Goal: Register for event/course: Sign up to attend an event or enroll in a course

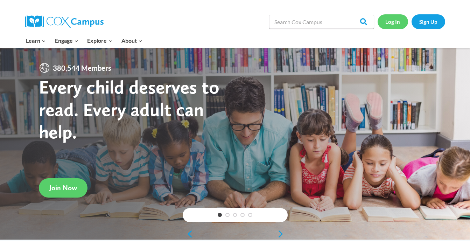
click at [399, 22] on link "Log In" at bounding box center [393, 21] width 30 height 14
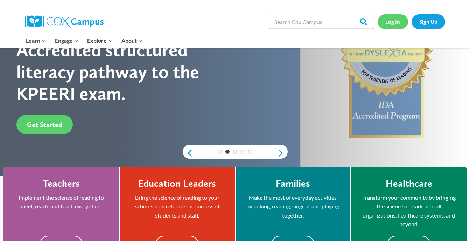
scroll to position [20, 0]
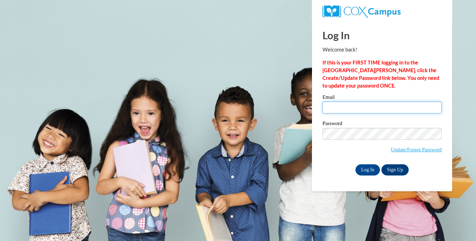
click at [355, 106] on input "Email" at bounding box center [381, 108] width 119 height 12
type input "clew5711@yahoo.com"
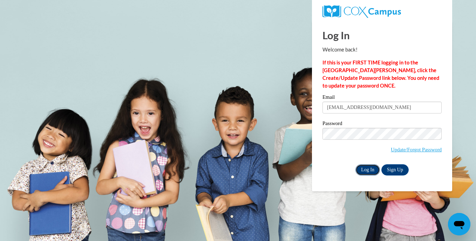
click at [362, 171] on input "Log In" at bounding box center [367, 169] width 25 height 11
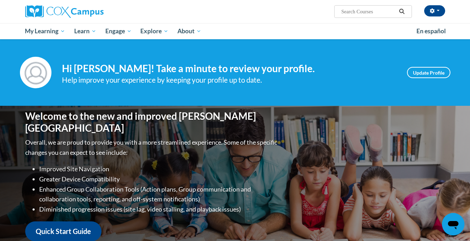
drag, startPoint x: 447, startPoint y: 7, endPoint x: 307, endPoint y: 28, distance: 141.2
click at [307, 28] on ul "My Learning My Learning My Course Progress Certificates My Action Plans Group D…" at bounding box center [217, 31] width 392 height 16
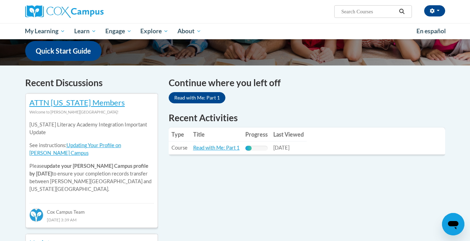
scroll to position [182, 0]
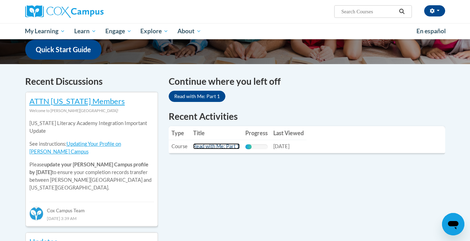
click at [212, 145] on link "Read with Me: Part 1" at bounding box center [216, 146] width 47 height 6
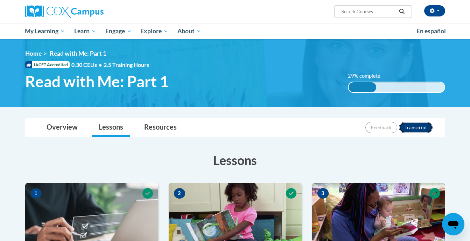
drag, startPoint x: 407, startPoint y: 125, endPoint x: 422, endPoint y: 129, distance: 15.5
click at [422, 129] on button "Transcript" at bounding box center [416, 127] width 34 height 11
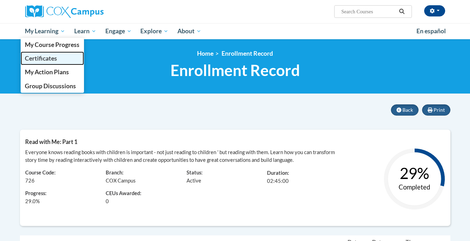
click at [47, 58] on span "Certificates" at bounding box center [41, 58] width 32 height 7
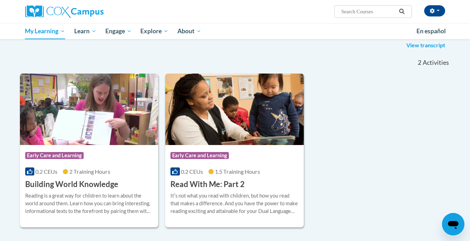
scroll to position [110, 0]
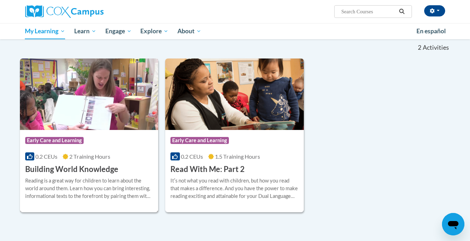
click at [116, 177] on div "Reading is a great way for children to learn about the world around them. Learn…" at bounding box center [89, 188] width 128 height 23
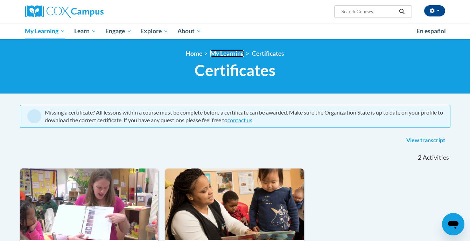
click at [225, 57] on link "My Learning" at bounding box center [228, 53] width 34 height 7
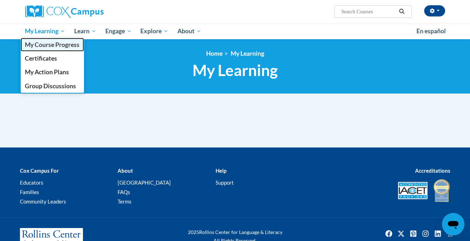
click at [53, 43] on span "My Course Progress" at bounding box center [52, 44] width 55 height 7
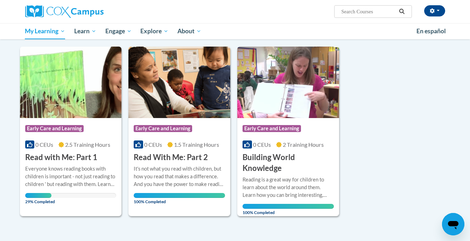
scroll to position [82, 0]
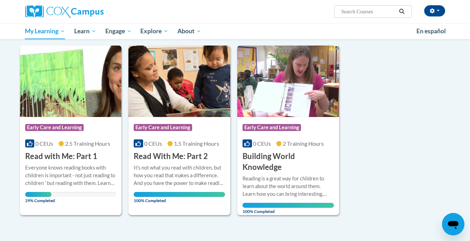
click at [188, 121] on div "Course Category: Early Care and Learning" at bounding box center [179, 128] width 91 height 16
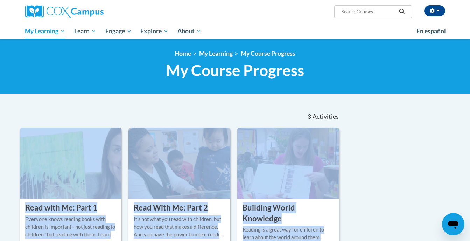
drag, startPoint x: 0, startPoint y: 0, endPoint x: 136, endPoint y: 141, distance: 195.7
click at [136, 141] on div "COURSE Read with Me: Part 1 More Info Open Everyone knows reading books with ch…" at bounding box center [180, 197] width 321 height 139
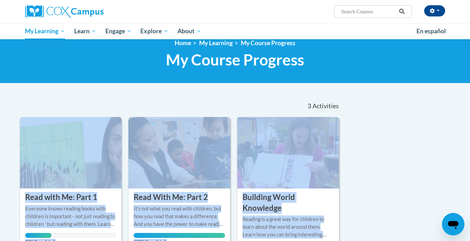
scroll to position [15, 0]
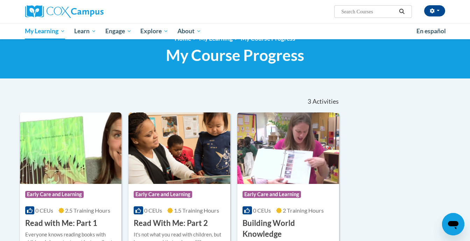
click at [138, 98] on nav "«« « 1-3 » »» 3 Activities CEUs" at bounding box center [180, 102] width 331 height 22
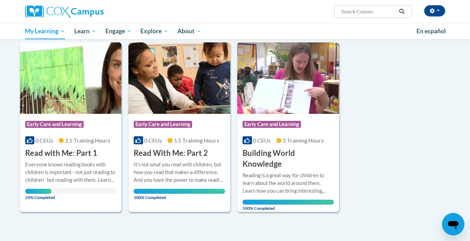
scroll to position [87, 0]
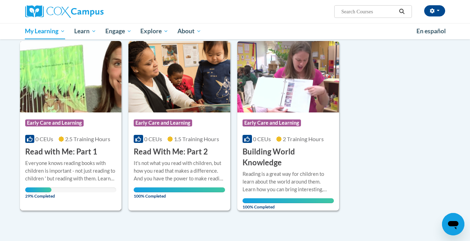
click at [67, 145] on div "Course Category: Early Care and Learning 0 CEUs 2.5 Training Hours COURSE Read …" at bounding box center [71, 134] width 102 height 45
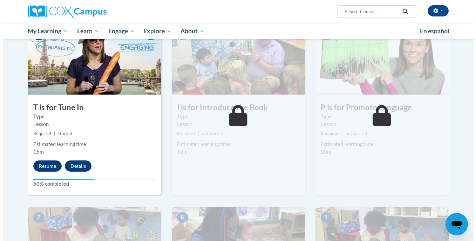
scroll to position [342, 0]
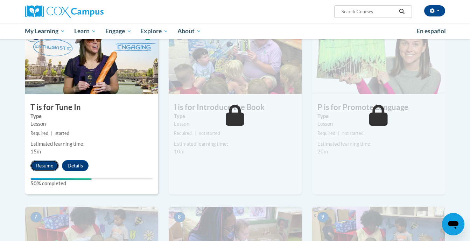
click at [47, 168] on button "Resume" at bounding box center [44, 165] width 28 height 11
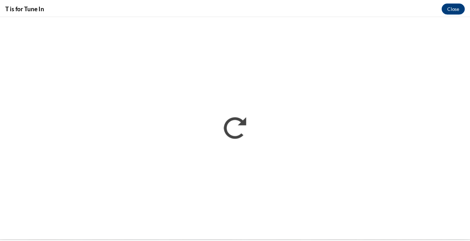
scroll to position [0, 0]
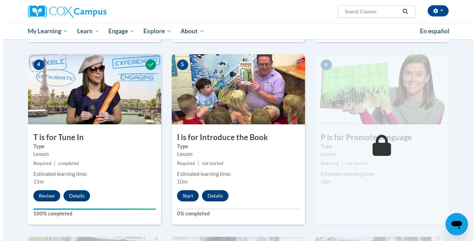
scroll to position [311, 0]
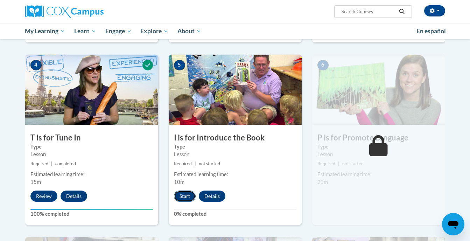
click at [191, 199] on button "Start" at bounding box center [185, 196] width 22 height 11
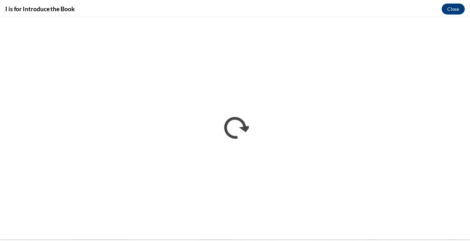
scroll to position [0, 0]
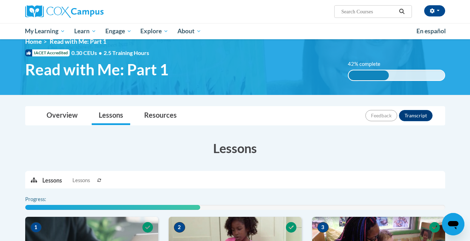
scroll to position [12, 0]
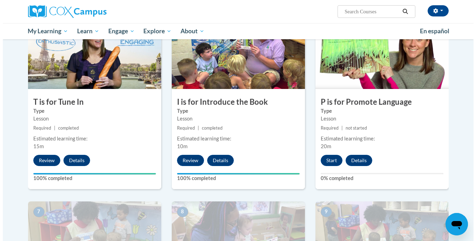
scroll to position [346, 0]
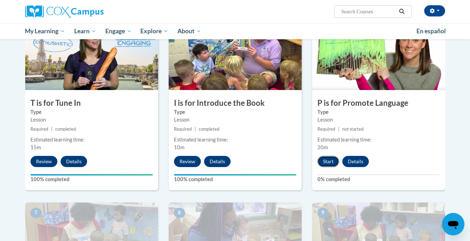
click at [322, 161] on button "Start" at bounding box center [329, 161] width 22 height 11
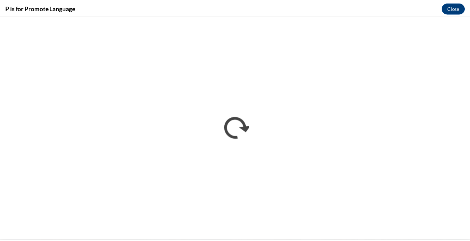
scroll to position [0, 0]
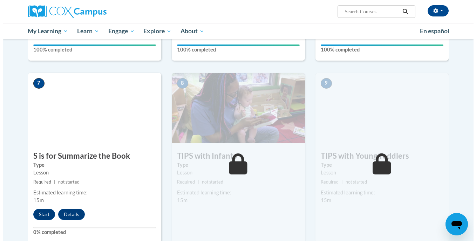
scroll to position [476, 0]
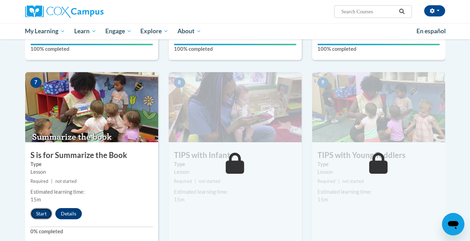
click at [42, 212] on button "Start" at bounding box center [41, 213] width 22 height 11
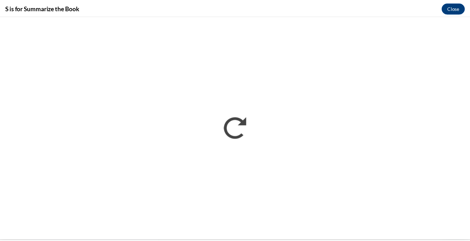
scroll to position [0, 0]
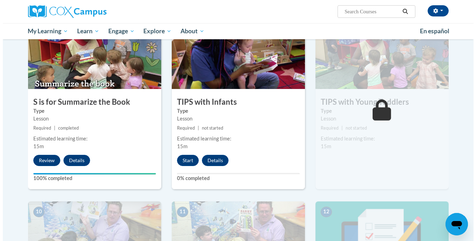
scroll to position [530, 0]
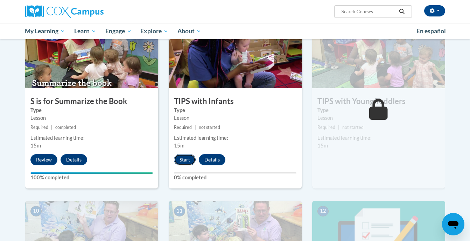
click at [186, 159] on button "Start" at bounding box center [185, 159] width 22 height 11
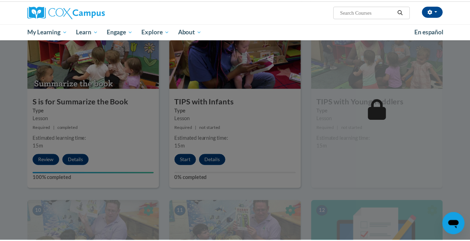
scroll to position [551, 0]
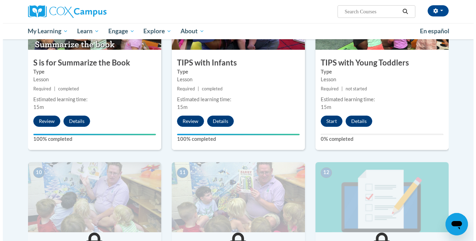
scroll to position [554, 0]
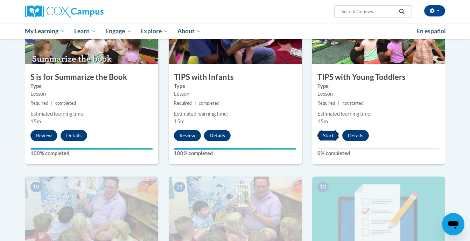
click at [326, 135] on button "Start" at bounding box center [329, 135] width 22 height 11
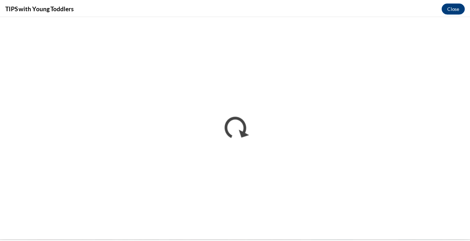
scroll to position [0, 0]
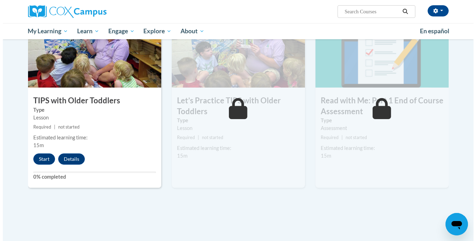
scroll to position [714, 0]
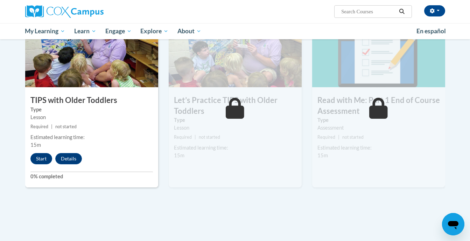
click at [43, 164] on div "10 TIPS with Older Toddlers Type Lesson Required | not started Estimated learni…" at bounding box center [91, 102] width 133 height 170
click at [41, 160] on button "Start" at bounding box center [41, 158] width 22 height 11
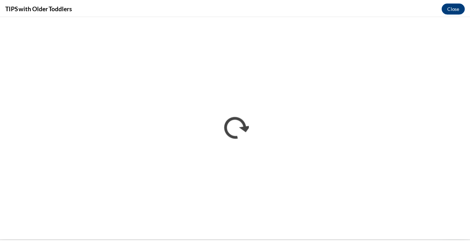
scroll to position [0, 0]
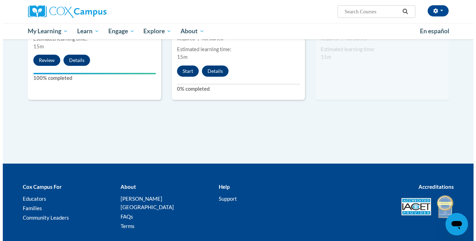
scroll to position [813, 0]
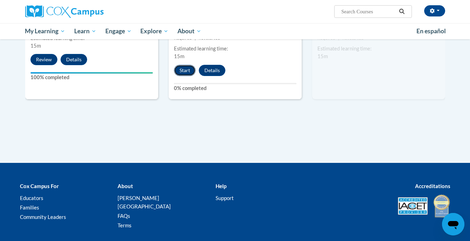
click at [186, 75] on button "Start" at bounding box center [185, 70] width 22 height 11
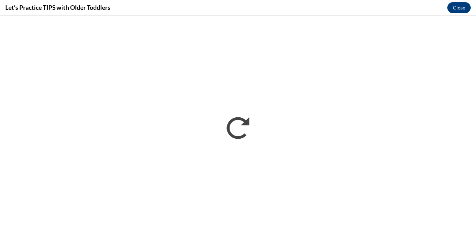
scroll to position [0, 0]
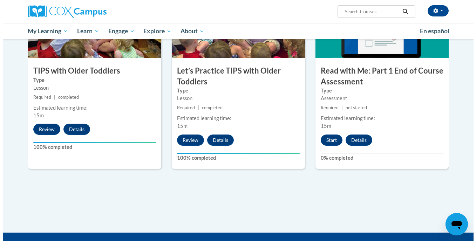
scroll to position [743, 0]
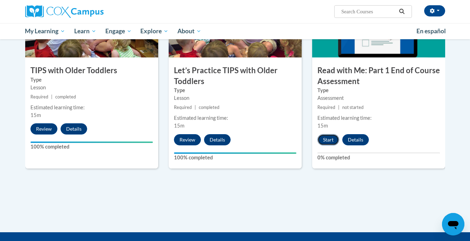
click at [328, 137] on button "Start" at bounding box center [329, 139] width 22 height 11
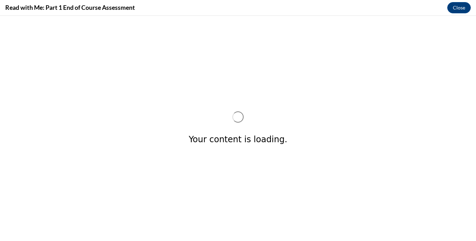
scroll to position [0, 0]
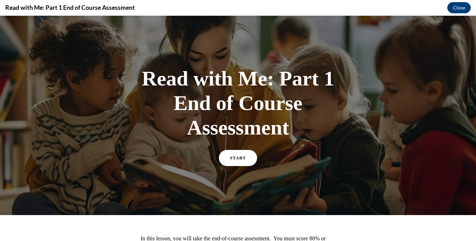
click at [236, 151] on link "START" at bounding box center [238, 158] width 38 height 16
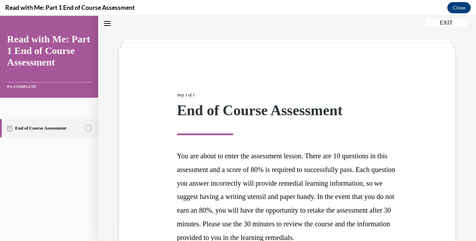
scroll to position [109, 0]
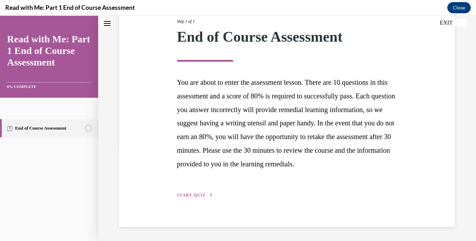
click at [184, 195] on span "START QUIZ" at bounding box center [191, 195] width 29 height 5
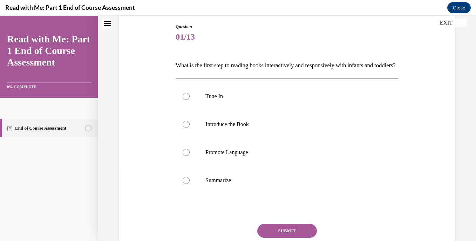
scroll to position [74, 0]
click at [207, 133] on label "Introduce the Book" at bounding box center [286, 125] width 222 height 28
click at [190, 128] on input "Introduce the Book" at bounding box center [185, 124] width 7 height 7
radio input "true"
click at [207, 133] on label "Introduce the Book" at bounding box center [286, 125] width 222 height 28
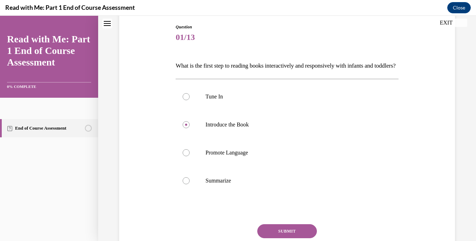
click at [190, 128] on input "Introduce the Book" at bounding box center [185, 124] width 7 height 7
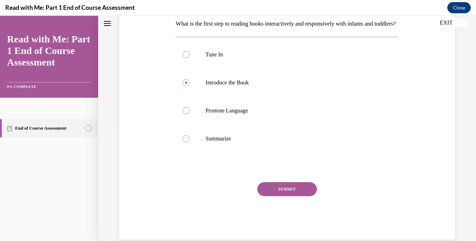
scroll to position [117, 0]
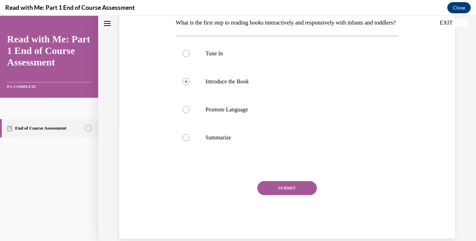
click at [280, 195] on button "SUBMIT" at bounding box center [287, 188] width 60 height 14
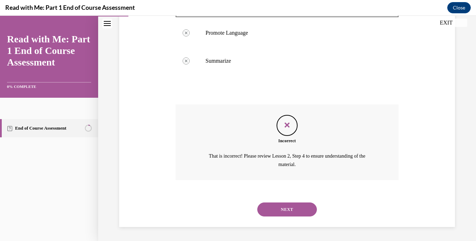
scroll to position [205, 0]
click at [283, 205] on button "NEXT" at bounding box center [287, 209] width 60 height 14
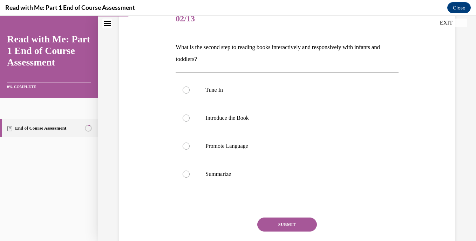
scroll to position [91, 0]
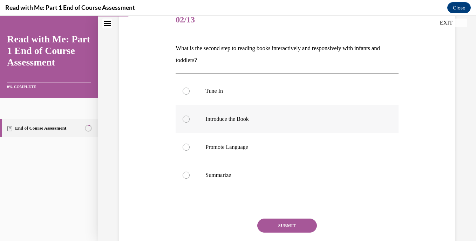
click at [212, 126] on label "Introduce the Book" at bounding box center [286, 119] width 222 height 28
click at [190, 123] on input "Introduce the Book" at bounding box center [185, 119] width 7 height 7
radio input "true"
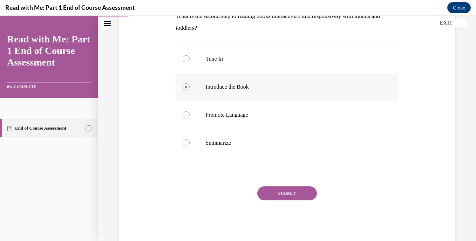
scroll to position [124, 0]
drag, startPoint x: 277, startPoint y: 201, endPoint x: 279, endPoint y: 193, distance: 8.5
click at [279, 193] on div "SUBMIT" at bounding box center [286, 203] width 222 height 35
click at [279, 193] on button "SUBMIT" at bounding box center [287, 193] width 60 height 14
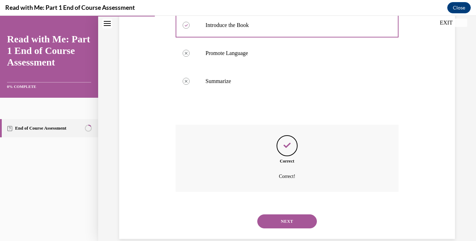
scroll to position [197, 0]
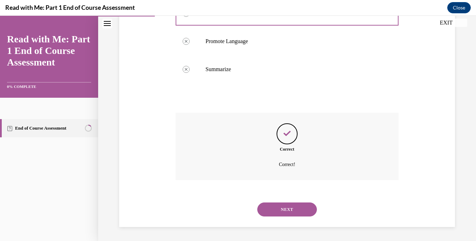
click at [285, 208] on button "NEXT" at bounding box center [287, 209] width 60 height 14
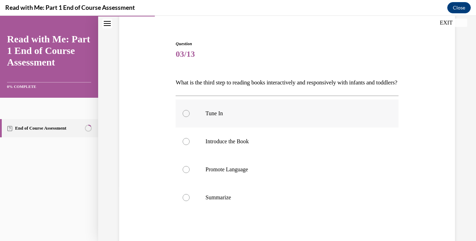
scroll to position [82, 0]
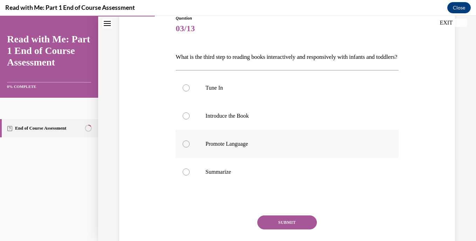
click at [226, 158] on label "Promote Language" at bounding box center [286, 144] width 222 height 28
click at [190, 147] on input "Promote Language" at bounding box center [185, 143] width 7 height 7
radio input "true"
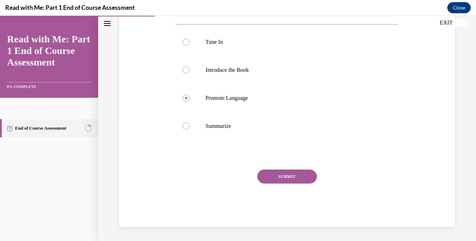
click at [268, 178] on button "SUBMIT" at bounding box center [287, 177] width 60 height 14
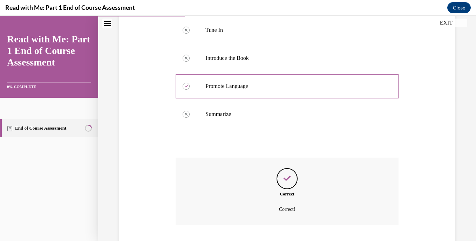
scroll to position [197, 0]
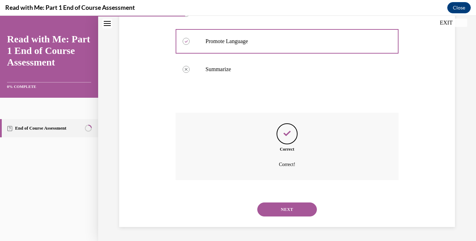
click at [295, 204] on button "NEXT" at bounding box center [287, 209] width 60 height 14
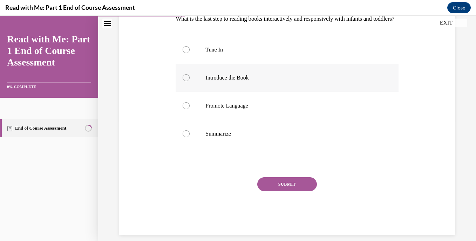
scroll to position [140, 0]
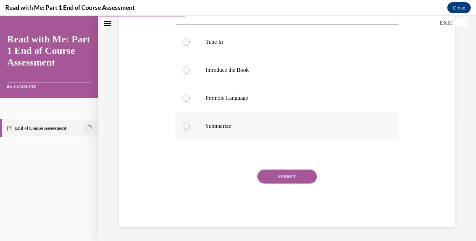
click at [215, 122] on label "Summarize" at bounding box center [286, 126] width 222 height 28
click at [190, 123] on input "Summarize" at bounding box center [185, 126] width 7 height 7
radio input "true"
click at [279, 173] on button "SUBMIT" at bounding box center [287, 177] width 60 height 14
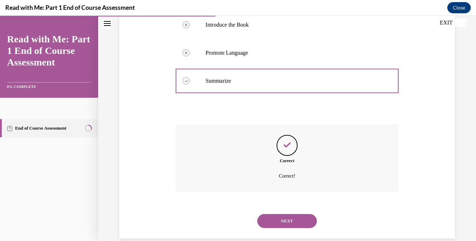
scroll to position [197, 0]
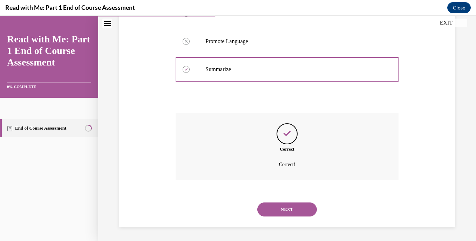
click at [269, 209] on button "NEXT" at bounding box center [287, 209] width 60 height 14
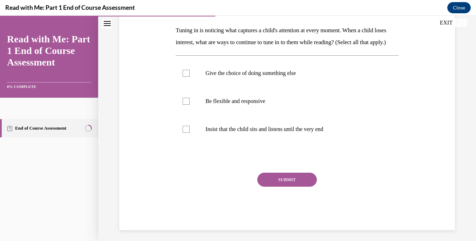
scroll to position [124, 0]
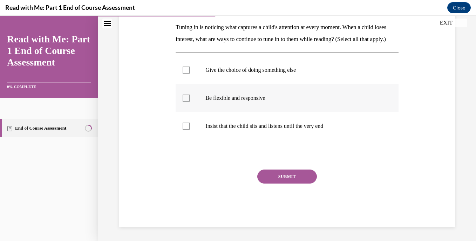
click at [233, 101] on p "Be flexible and responsive" at bounding box center [292, 98] width 175 height 7
click at [190, 101] on input "Be flexible and responsive" at bounding box center [185, 98] width 7 height 7
checkbox input "true"
click at [271, 171] on button "SUBMIT" at bounding box center [287, 177] width 60 height 14
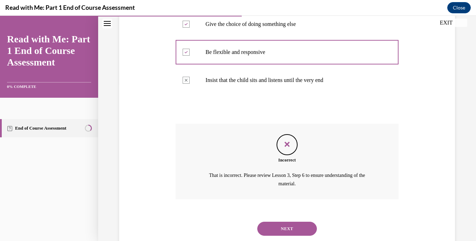
scroll to position [189, 0]
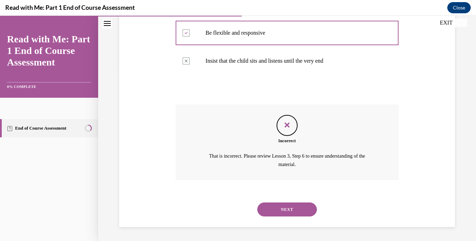
click at [276, 210] on button "NEXT" at bounding box center [287, 209] width 60 height 14
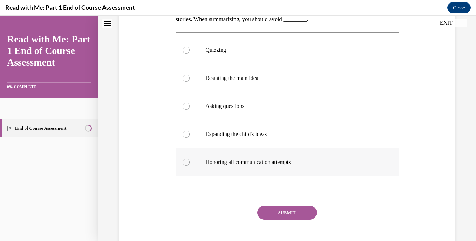
scroll to position [133, 0]
drag, startPoint x: 216, startPoint y: 57, endPoint x: 192, endPoint y: 51, distance: 25.1
click at [192, 51] on label "Quizzing" at bounding box center [286, 49] width 222 height 28
click at [190, 51] on input "Quizzing" at bounding box center [185, 49] width 7 height 7
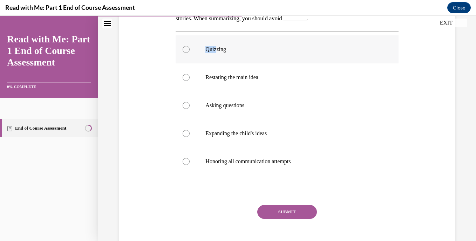
radio input "true"
click at [300, 207] on button "SUBMIT" at bounding box center [287, 212] width 60 height 14
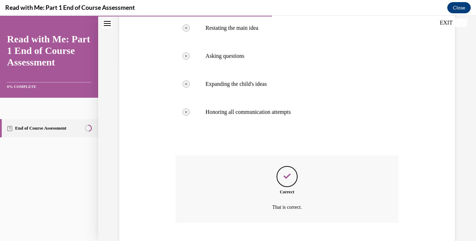
scroll to position [225, 0]
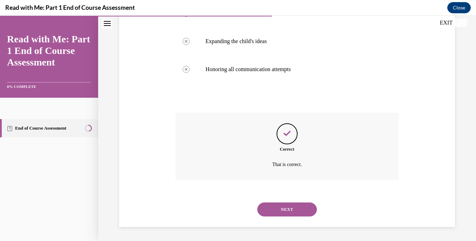
click at [298, 214] on button "NEXT" at bounding box center [287, 209] width 60 height 14
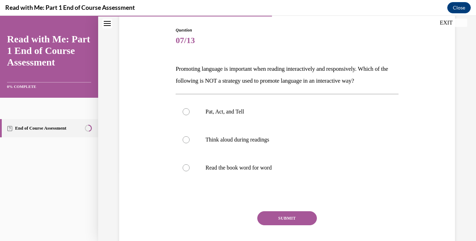
scroll to position [71, 0]
click at [252, 168] on p "Read the book word for word" at bounding box center [292, 167] width 175 height 7
click at [190, 168] on input "Read the book word for word" at bounding box center [185, 167] width 7 height 7
radio input "true"
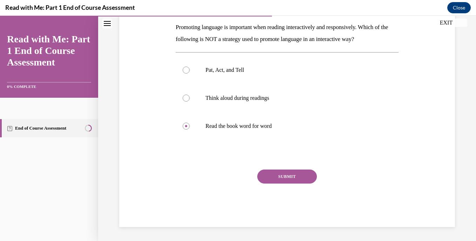
click at [269, 179] on button "SUBMIT" at bounding box center [287, 177] width 60 height 14
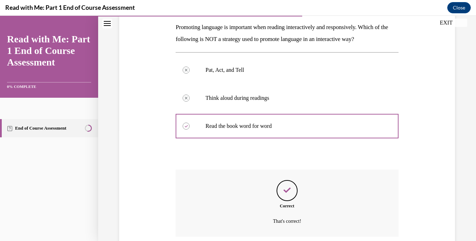
scroll to position [169, 0]
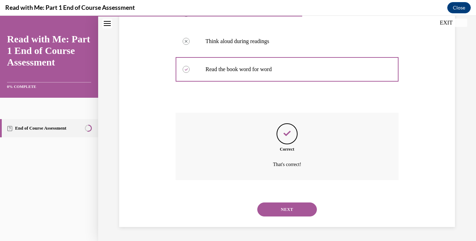
click at [279, 207] on button "NEXT" at bounding box center [287, 209] width 60 height 14
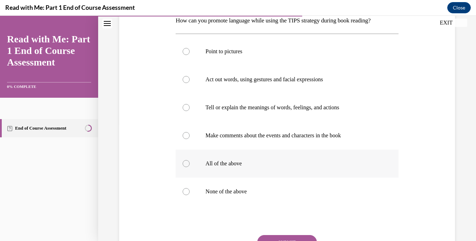
scroll to position [119, 0]
click at [220, 160] on p "All of the above" at bounding box center [292, 163] width 175 height 7
click at [190, 160] on input "All of the above" at bounding box center [185, 163] width 7 height 7
radio input "true"
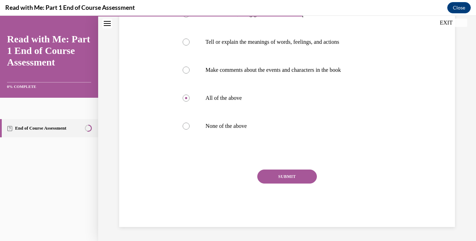
click at [266, 178] on button "SUBMIT" at bounding box center [287, 177] width 60 height 14
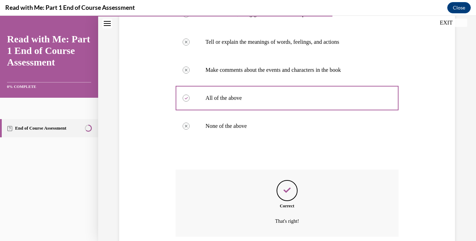
scroll to position [241, 0]
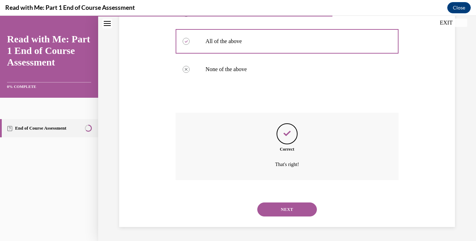
click at [278, 212] on button "NEXT" at bounding box center [287, 209] width 60 height 14
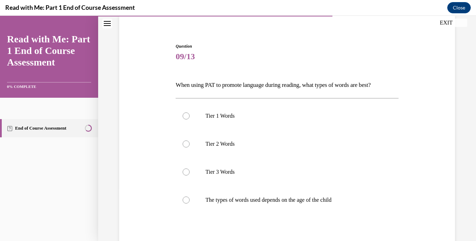
scroll to position [70, 0]
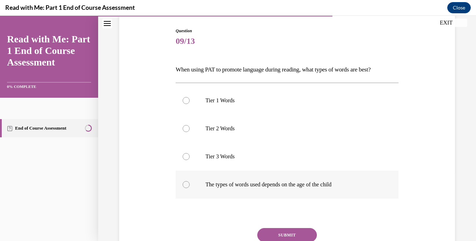
click at [280, 182] on p "The types of words used depends on the age of the child" at bounding box center [292, 184] width 175 height 7
click at [190, 182] on input "The types of words used depends on the age of the child" at bounding box center [185, 184] width 7 height 7
radio input "true"
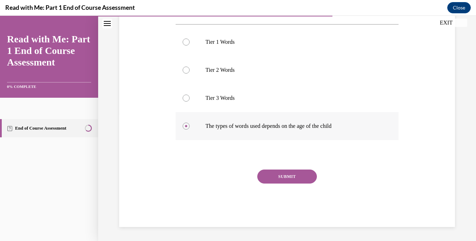
click at [280, 182] on button "SUBMIT" at bounding box center [287, 177] width 60 height 14
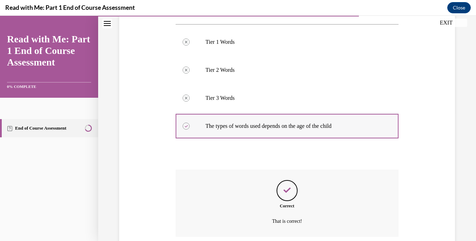
scroll to position [185, 0]
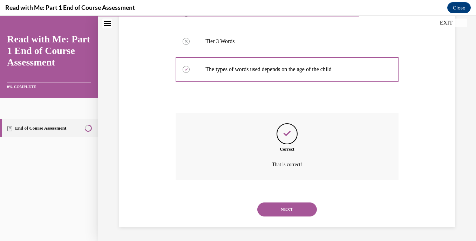
click at [287, 211] on button "NEXT" at bounding box center [287, 209] width 60 height 14
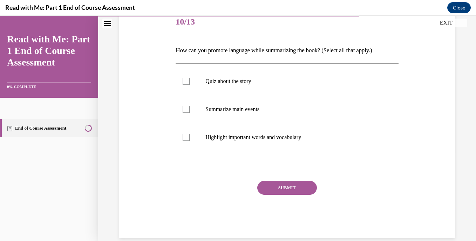
scroll to position [89, 0]
click at [264, 141] on label "Highlight important words and vocabulary" at bounding box center [286, 137] width 222 height 28
click at [190, 140] on input "Highlight important words and vocabulary" at bounding box center [185, 136] width 7 height 7
checkbox input "true"
click at [278, 190] on button "SUBMIT" at bounding box center [287, 187] width 60 height 14
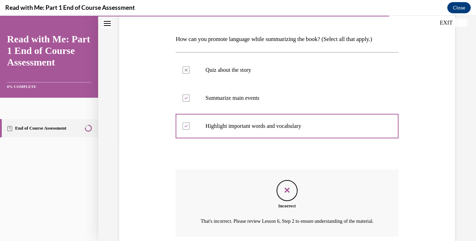
scroll to position [165, 0]
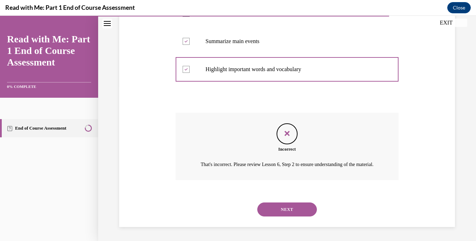
click at [287, 208] on button "NEXT" at bounding box center [287, 209] width 60 height 14
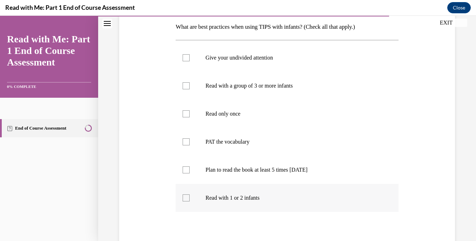
scroll to position [112, 0]
click at [266, 126] on label "Read only once" at bounding box center [286, 115] width 222 height 28
click at [190, 118] on input "Read only once" at bounding box center [185, 114] width 7 height 7
checkbox input "true"
click at [231, 146] on label "PAT the vocabulary" at bounding box center [286, 143] width 222 height 28
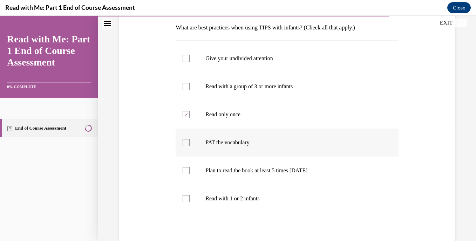
click at [190, 146] on input "PAT the vocabulary" at bounding box center [185, 142] width 7 height 7
checkbox input "true"
click at [241, 170] on p "Plan to read the book at least 5 times in 2 weeks" at bounding box center [292, 170] width 175 height 7
click at [190, 170] on input "Plan to read the book at least 5 times in 2 weeks" at bounding box center [185, 170] width 7 height 7
checkbox input "true"
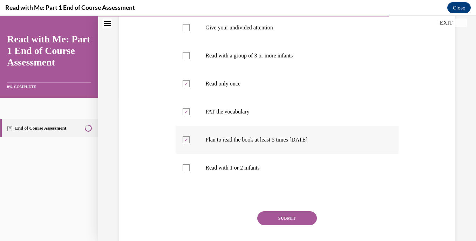
scroll to position [143, 0]
click at [266, 49] on label "Read with a group of 3 or more infants" at bounding box center [286, 55] width 222 height 28
click at [190, 52] on input "Read with a group of 3 or more infants" at bounding box center [185, 55] width 7 height 7
checkbox input "true"
click at [276, 214] on button "SUBMIT" at bounding box center [287, 218] width 60 height 14
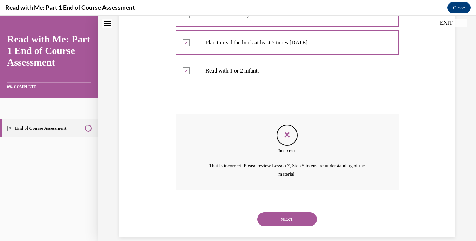
scroll to position [241, 0]
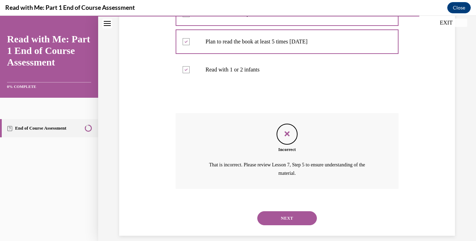
click at [294, 214] on button "NEXT" at bounding box center [287, 218] width 60 height 14
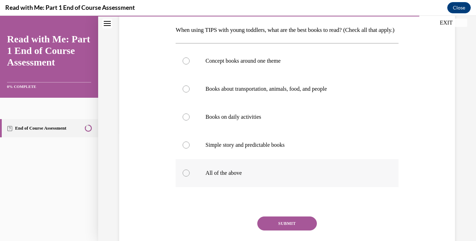
scroll to position [110, 0]
click at [210, 176] on p "All of the above" at bounding box center [292, 172] width 175 height 7
click at [190, 176] on input "All of the above" at bounding box center [185, 172] width 7 height 7
radio input "true"
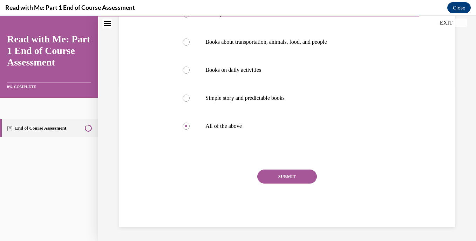
click at [267, 171] on button "SUBMIT" at bounding box center [287, 177] width 60 height 14
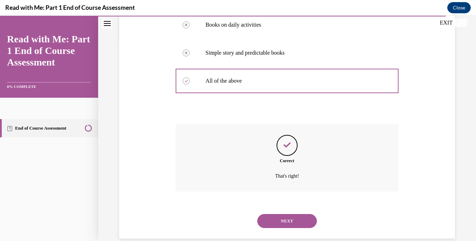
scroll to position [225, 0]
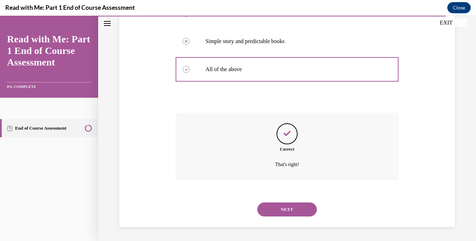
click at [284, 202] on button "NEXT" at bounding box center [287, 209] width 60 height 14
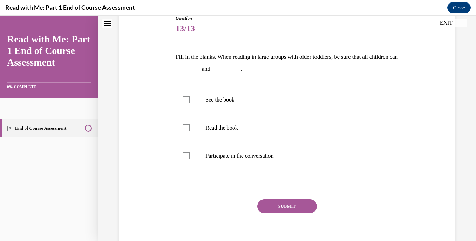
scroll to position [83, 0]
click at [231, 151] on label "Participate in the conversation" at bounding box center [286, 156] width 222 height 28
click at [190, 152] on input "Participate in the conversation" at bounding box center [185, 155] width 7 height 7
checkbox input "true"
click at [219, 99] on p "See the book" at bounding box center [292, 99] width 175 height 7
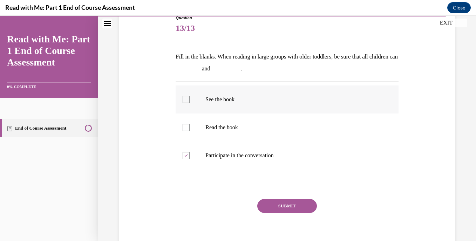
click at [190, 99] on input "See the book" at bounding box center [185, 99] width 7 height 7
checkbox input "true"
click at [279, 204] on button "SUBMIT" at bounding box center [287, 206] width 60 height 14
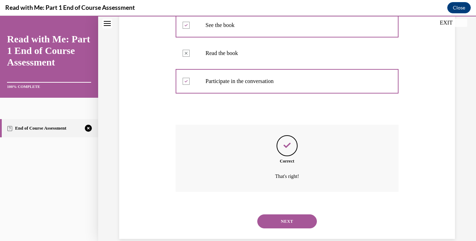
scroll to position [169, 0]
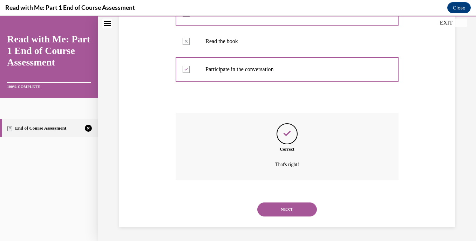
click at [279, 211] on button "NEXT" at bounding box center [287, 209] width 60 height 14
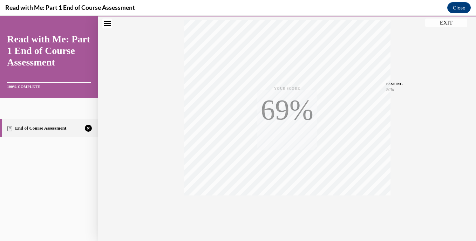
scroll to position [134, 0]
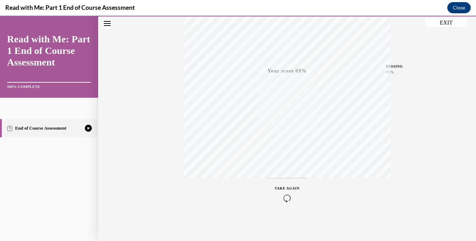
click at [290, 200] on icon "button" at bounding box center [287, 198] width 25 height 8
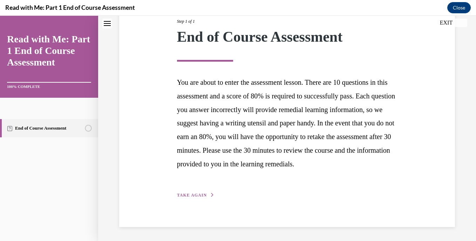
scroll to position [109, 0]
click at [199, 195] on span "TAKE AGAIN" at bounding box center [192, 195] width 30 height 5
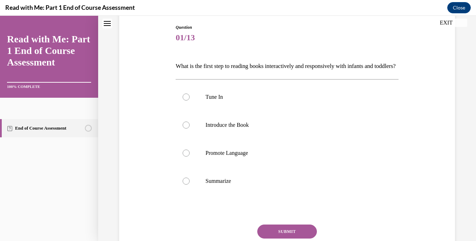
scroll to position [75, 0]
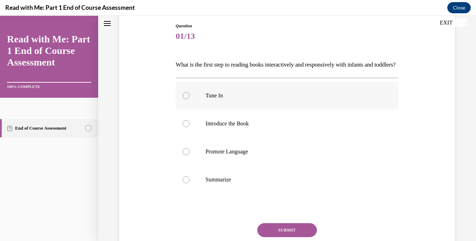
click at [228, 110] on label "Tune In" at bounding box center [286, 96] width 222 height 28
click at [190, 99] on input "Tune In" at bounding box center [185, 95] width 7 height 7
radio input "true"
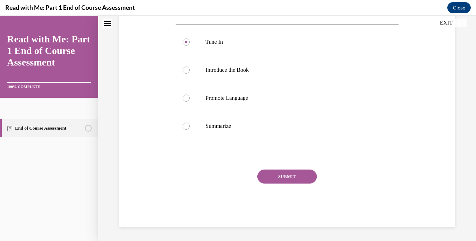
click at [288, 178] on button "SUBMIT" at bounding box center [287, 177] width 60 height 14
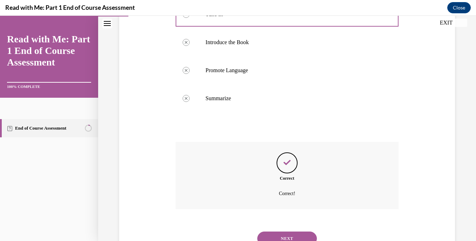
scroll to position [197, 0]
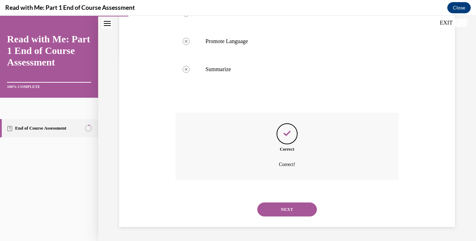
click at [280, 208] on button "NEXT" at bounding box center [287, 209] width 60 height 14
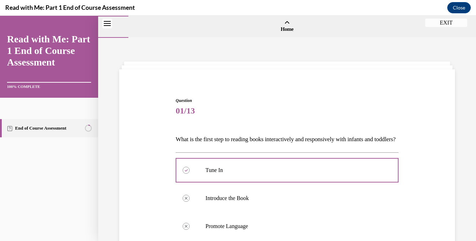
click at [0, 16] on p "Introduce the Book" at bounding box center [0, 16] width 0 height 0
click at [0, 16] on input "Introduce the Book" at bounding box center [0, 16] width 0 height 0
radio input "true"
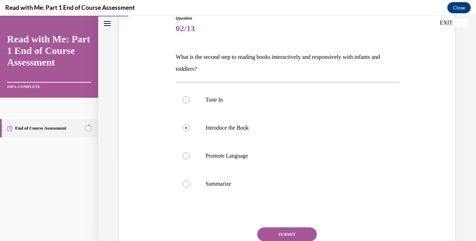
scroll to position [140, 0]
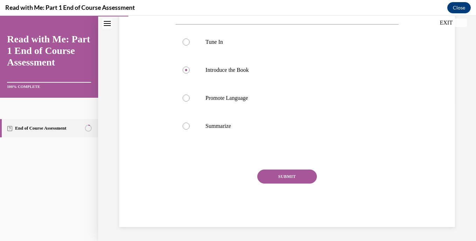
click at [304, 181] on button "SUBMIT" at bounding box center [287, 177] width 60 height 14
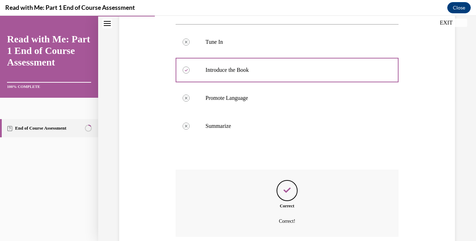
scroll to position [197, 0]
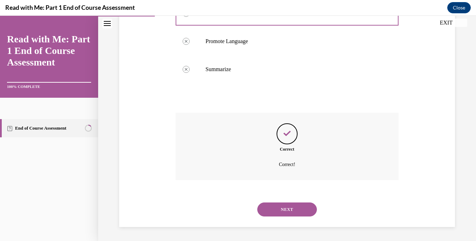
click at [269, 203] on button "NEXT" at bounding box center [287, 209] width 60 height 14
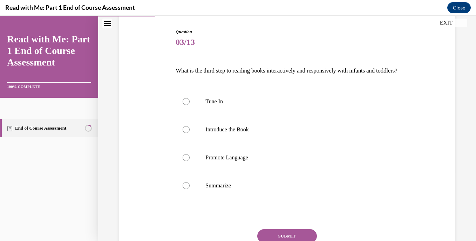
scroll to position [69, 0]
click at [233, 161] on p "Promote Language" at bounding box center [292, 157] width 175 height 7
click at [190, 161] on input "Promote Language" at bounding box center [185, 157] width 7 height 7
radio input "true"
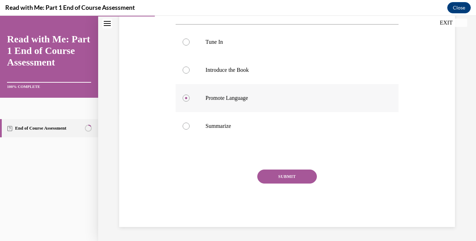
scroll to position [140, 0]
click at [269, 172] on button "SUBMIT" at bounding box center [287, 177] width 60 height 14
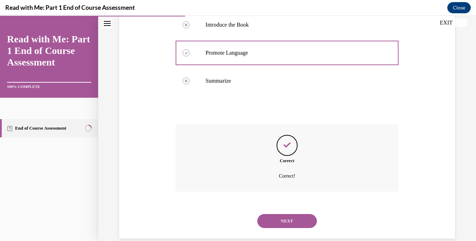
scroll to position [197, 0]
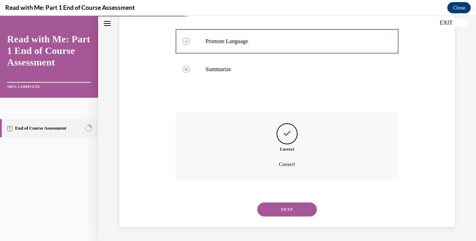
click at [269, 172] on div "Correct Correct!" at bounding box center [286, 146] width 222 height 67
click at [277, 208] on button "NEXT" at bounding box center [287, 209] width 60 height 14
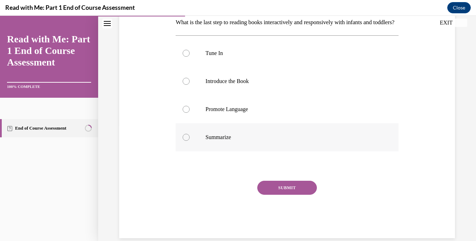
scroll to position [117, 0]
click at [231, 140] on p "Summarize" at bounding box center [292, 136] width 175 height 7
click at [190, 140] on input "Summarize" at bounding box center [185, 136] width 7 height 7
radio input "true"
click at [284, 194] on button "SUBMIT" at bounding box center [287, 187] width 60 height 14
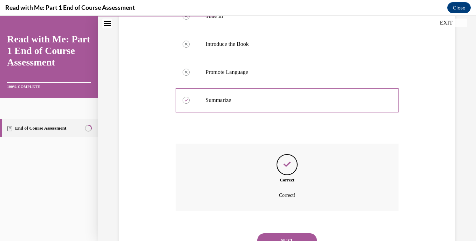
scroll to position [197, 0]
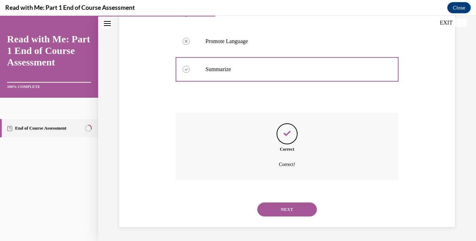
click at [284, 203] on button "NEXT" at bounding box center [287, 209] width 60 height 14
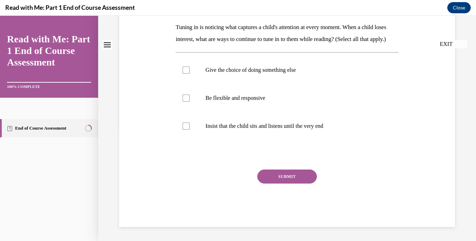
scroll to position [0, 0]
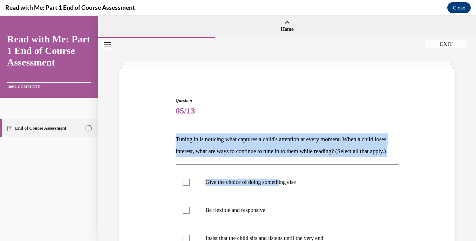
drag, startPoint x: 284, startPoint y: 203, endPoint x: 307, endPoint y: 117, distance: 88.8
click at [307, 117] on div "Question 05/13 Tuning in is noticing what captures a child's attention at every…" at bounding box center [286, 218] width 222 height 242
click at [307, 117] on span "05/13" at bounding box center [286, 111] width 222 height 14
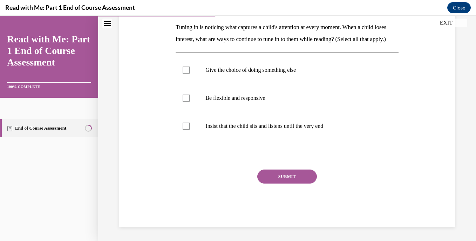
scroll to position [115, 0]
click at [226, 102] on p "Be flexible and responsive" at bounding box center [292, 98] width 175 height 7
click at [190, 102] on input "Be flexible and responsive" at bounding box center [185, 98] width 7 height 7
checkbox input "true"
click at [226, 74] on p "Give the choice of doing something else" at bounding box center [292, 70] width 175 height 7
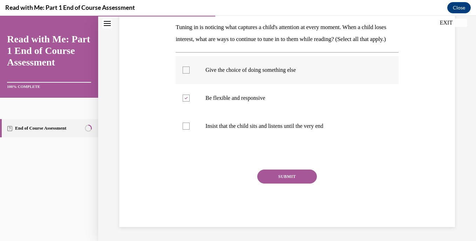
click at [190, 74] on input "Give the choice of doing something else" at bounding box center [185, 70] width 7 height 7
checkbox input "true"
click at [267, 184] on button "SUBMIT" at bounding box center [287, 177] width 60 height 14
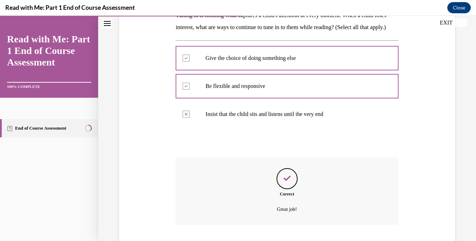
scroll to position [181, 0]
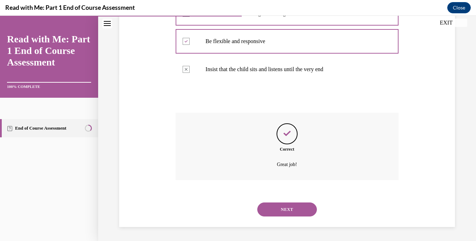
click at [267, 187] on div "Correct Great job!" at bounding box center [286, 152] width 222 height 78
click at [273, 211] on button "NEXT" at bounding box center [287, 209] width 60 height 14
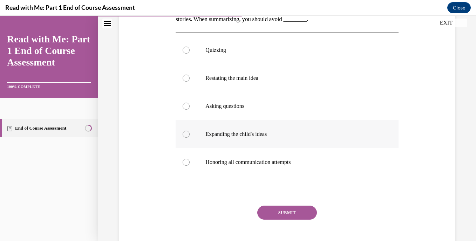
scroll to position [132, 0]
click at [226, 49] on p "Quizzing" at bounding box center [292, 50] width 175 height 7
click at [190, 49] on input "Quizzing" at bounding box center [185, 50] width 7 height 7
radio input "true"
click at [278, 158] on label "Honoring all communication attempts" at bounding box center [286, 163] width 222 height 28
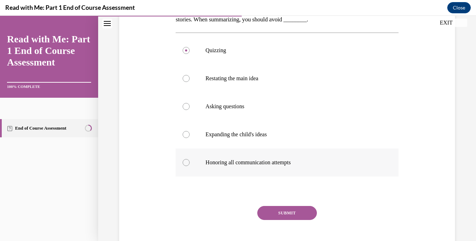
click at [190, 159] on input "Honoring all communication attempts" at bounding box center [185, 162] width 7 height 7
radio input "true"
click at [285, 207] on button "SUBMIT" at bounding box center [287, 213] width 60 height 14
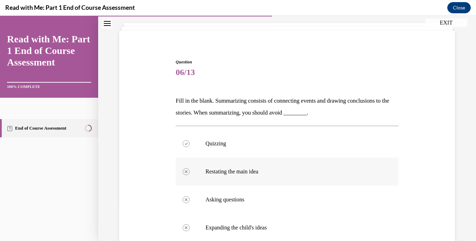
scroll to position [38, 0]
click at [229, 152] on label "Quizzing" at bounding box center [286, 144] width 222 height 28
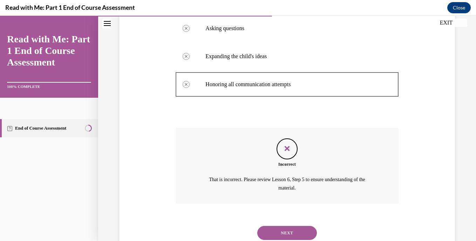
scroll to position [233, 0]
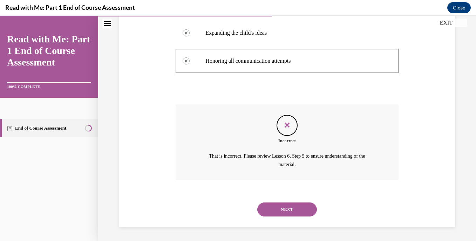
click at [272, 212] on button "NEXT" at bounding box center [287, 209] width 60 height 14
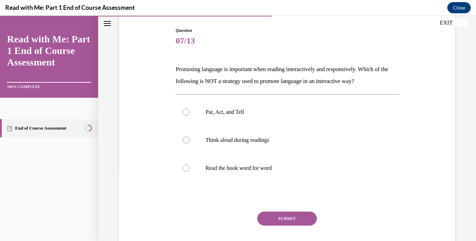
scroll to position [70, 0]
click at [215, 163] on label "Read the book word for word" at bounding box center [286, 168] width 222 height 28
click at [190, 164] on input "Read the book word for word" at bounding box center [185, 167] width 7 height 7
radio input "true"
click at [278, 216] on button "SUBMIT" at bounding box center [287, 218] width 60 height 14
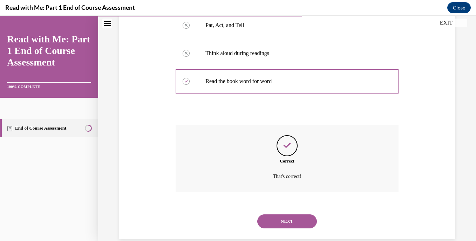
scroll to position [169, 0]
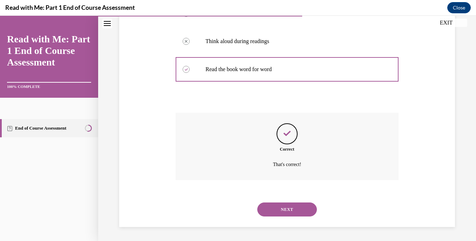
click at [292, 208] on button "NEXT" at bounding box center [287, 209] width 60 height 14
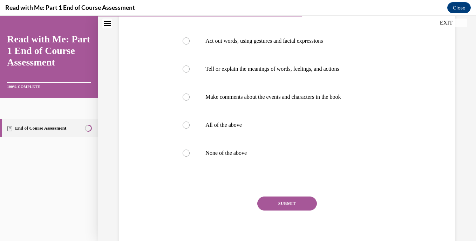
scroll to position [157, 0]
click at [270, 126] on p "All of the above" at bounding box center [292, 125] width 175 height 7
click at [190, 126] on input "All of the above" at bounding box center [185, 125] width 7 height 7
radio input "true"
click at [291, 204] on button "SUBMIT" at bounding box center [287, 204] width 60 height 14
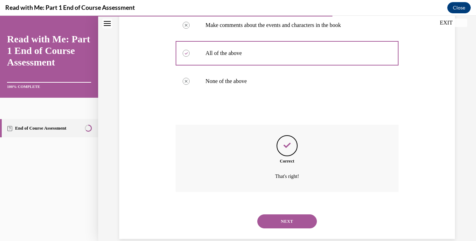
scroll to position [241, 0]
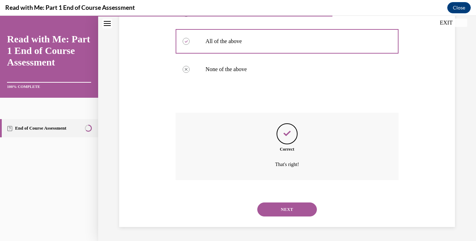
click at [285, 212] on button "NEXT" at bounding box center [287, 209] width 60 height 14
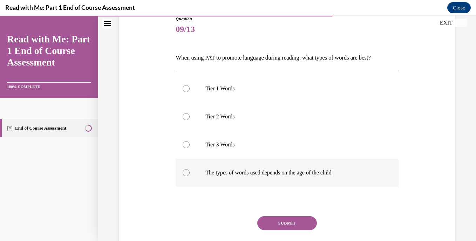
scroll to position [81, 0]
click at [272, 177] on label "The types of words used depends on the age of the child" at bounding box center [286, 173] width 222 height 28
click at [190, 177] on input "The types of words used depends on the age of the child" at bounding box center [185, 173] width 7 height 7
radio input "true"
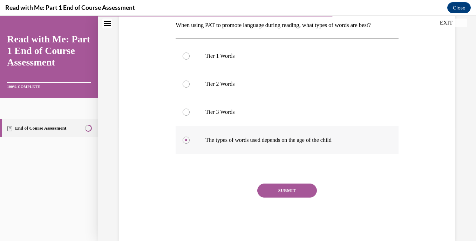
scroll to position [118, 0]
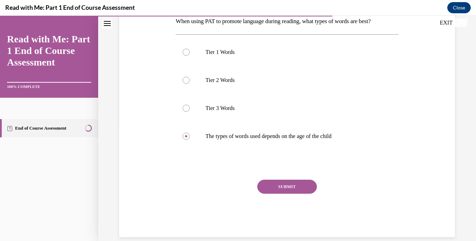
click at [274, 182] on button "SUBMIT" at bounding box center [287, 187] width 60 height 14
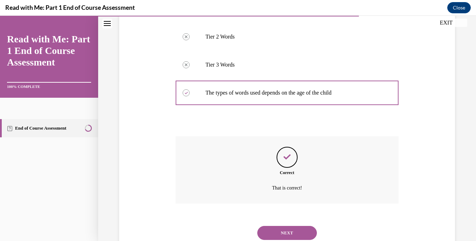
scroll to position [185, 0]
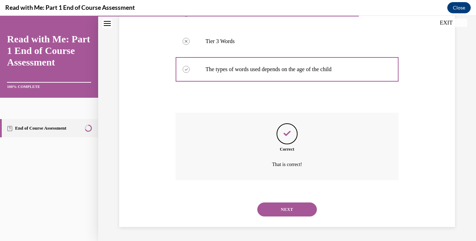
click at [270, 212] on button "NEXT" at bounding box center [287, 209] width 60 height 14
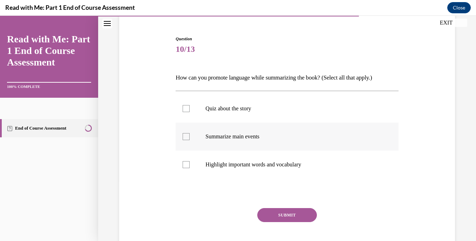
scroll to position [62, 0]
click at [232, 129] on label "Summarize main events" at bounding box center [286, 137] width 222 height 28
click at [190, 133] on input "Summarize main events" at bounding box center [185, 136] width 7 height 7
checkbox input "true"
click at [281, 163] on p "Highlight important words and vocabulary" at bounding box center [292, 164] width 175 height 7
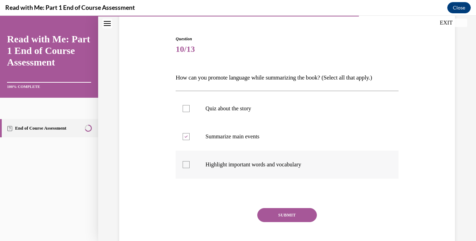
click at [190, 163] on input "Highlight important words and vocabulary" at bounding box center [185, 164] width 7 height 7
checkbox input "true"
click at [287, 213] on button "SUBMIT" at bounding box center [287, 215] width 60 height 14
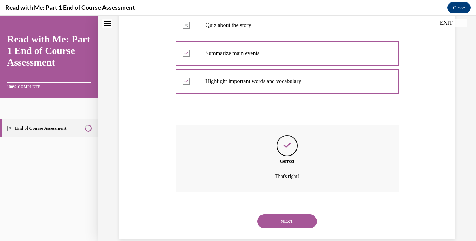
scroll to position [157, 0]
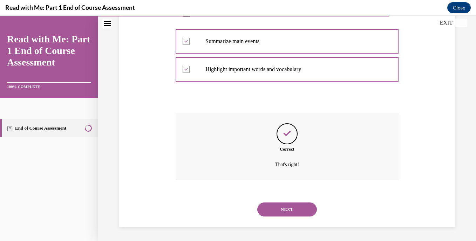
click at [290, 209] on button "NEXT" at bounding box center [287, 209] width 60 height 14
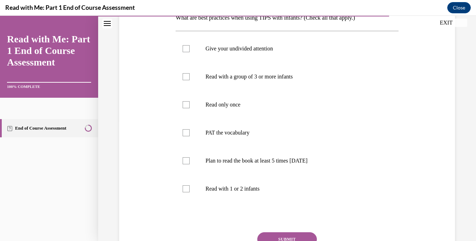
scroll to position [122, 0]
click at [261, 82] on label "Read with a group of 3 or more infants" at bounding box center [286, 76] width 222 height 28
click at [190, 80] on input "Read with a group of 3 or more infants" at bounding box center [185, 76] width 7 height 7
checkbox input "true"
click at [232, 50] on p "Give your undivided attention" at bounding box center [292, 47] width 175 height 7
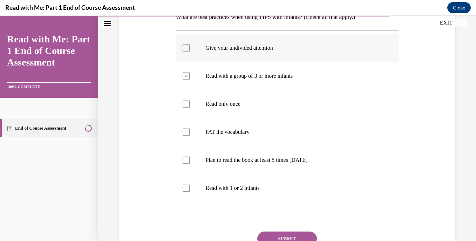
click at [190, 50] on input "Give your undivided attention" at bounding box center [185, 47] width 7 height 7
checkbox input "true"
click at [221, 136] on label "PAT the vocabulary" at bounding box center [286, 132] width 222 height 28
click at [190, 136] on input "PAT the vocabulary" at bounding box center [185, 132] width 7 height 7
checkbox input "true"
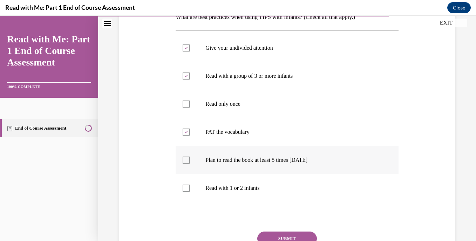
click at [220, 165] on label "Plan to read the book at least 5 times in 2 weeks" at bounding box center [286, 160] width 222 height 28
click at [190, 164] on input "Plan to read the book at least 5 times in 2 weeks" at bounding box center [185, 160] width 7 height 7
checkbox input "true"
click at [218, 187] on p "Read with 1 or 2 infants" at bounding box center [292, 188] width 175 height 7
click at [190, 187] on input "Read with 1 or 2 infants" at bounding box center [185, 188] width 7 height 7
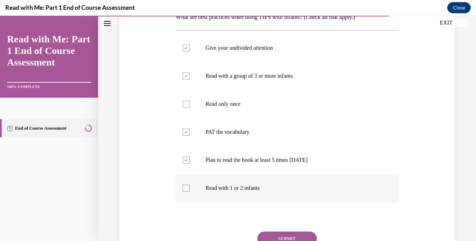
checkbox input "true"
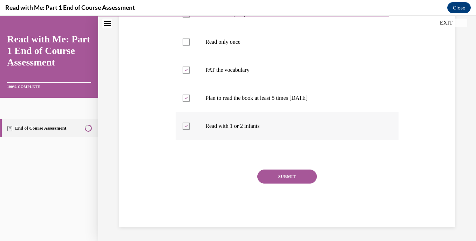
click at [301, 182] on button "SUBMIT" at bounding box center [287, 177] width 60 height 14
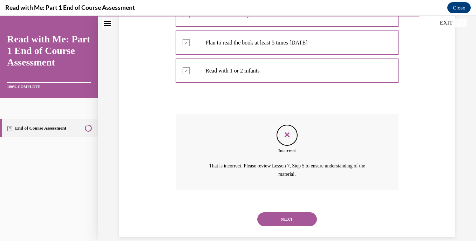
scroll to position [240, 0]
click at [291, 215] on button "NEXT" at bounding box center [287, 219] width 60 height 14
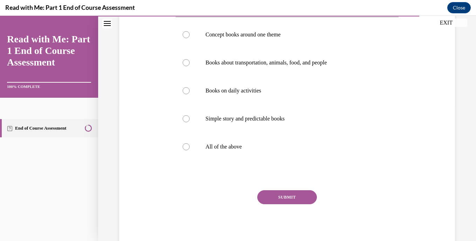
scroll to position [137, 0]
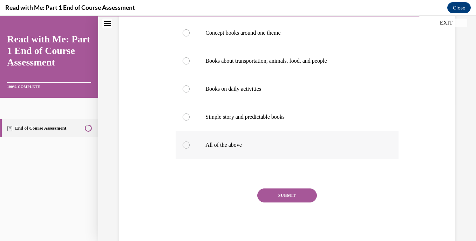
click at [256, 153] on label "All of the above" at bounding box center [286, 145] width 222 height 28
click at [190, 149] on input "All of the above" at bounding box center [185, 145] width 7 height 7
radio input "true"
click at [291, 201] on button "SUBMIT" at bounding box center [287, 195] width 60 height 14
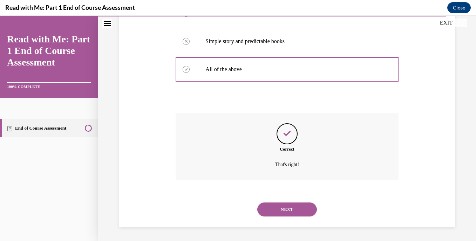
scroll to position [225, 0]
click at [283, 210] on button "NEXT" at bounding box center [287, 209] width 60 height 14
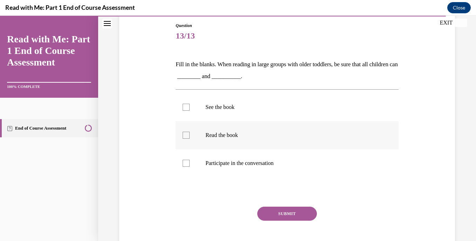
scroll to position [76, 0]
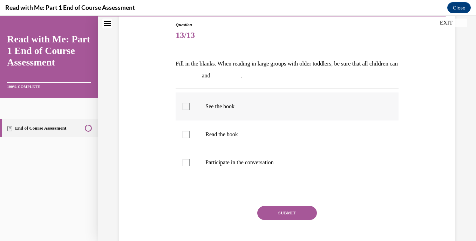
click at [223, 109] on p "See the book" at bounding box center [292, 106] width 175 height 7
click at [190, 109] on input "See the book" at bounding box center [185, 106] width 7 height 7
checkbox input "true"
click at [218, 157] on label "Participate in the conversation" at bounding box center [286, 163] width 222 height 28
click at [190, 159] on input "Participate in the conversation" at bounding box center [185, 162] width 7 height 7
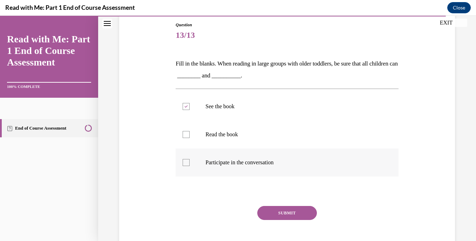
checkbox input "true"
click at [287, 209] on button "SUBMIT" at bounding box center [287, 213] width 60 height 14
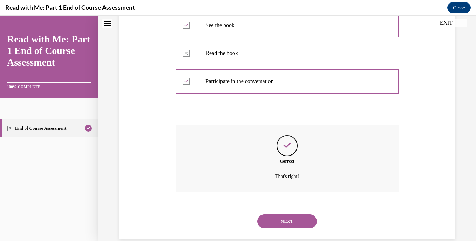
scroll to position [169, 0]
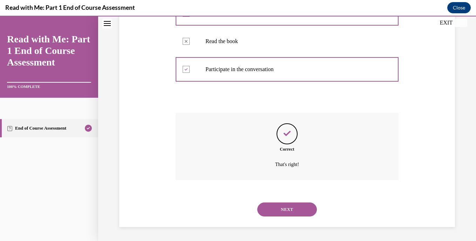
click at [287, 209] on button "NEXT" at bounding box center [287, 209] width 60 height 14
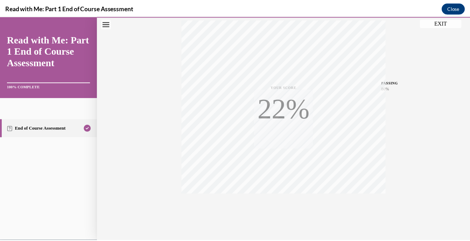
scroll to position [134, 0]
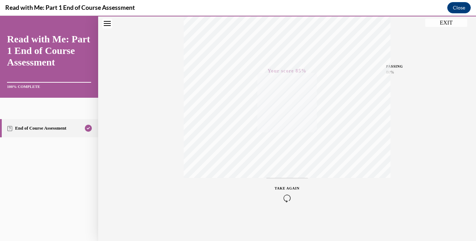
click at [443, 20] on button "EXIT" at bounding box center [446, 23] width 42 height 8
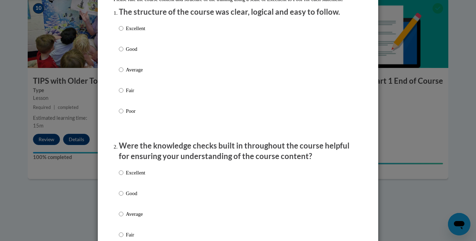
scroll to position [92, 0]
click at [136, 52] on p "Good" at bounding box center [135, 48] width 19 height 8
click at [123, 52] on input "Good" at bounding box center [121, 48] width 5 height 8
radio input "true"
click at [140, 197] on p "Good" at bounding box center [135, 193] width 19 height 8
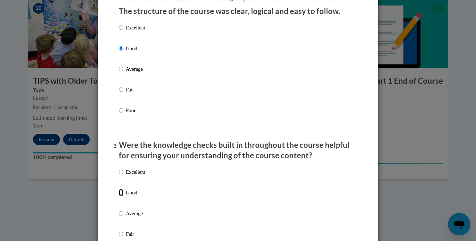
click at [123, 197] on input "Good" at bounding box center [121, 193] width 5 height 8
radio input "true"
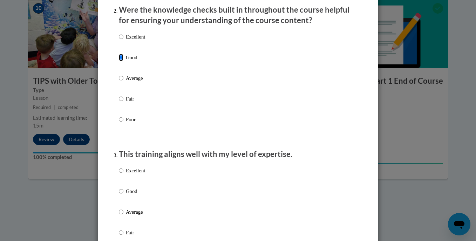
scroll to position [227, 0]
click at [132, 195] on p "Good" at bounding box center [135, 191] width 19 height 8
click at [123, 195] on input "Good" at bounding box center [121, 191] width 5 height 8
radio input "true"
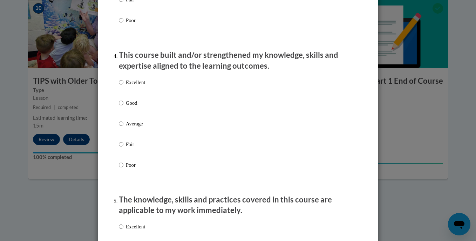
scroll to position [477, 0]
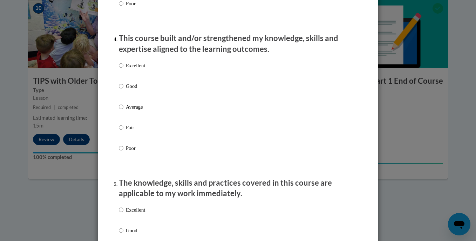
click at [129, 109] on div "Excellent Good Average Fair Poor" at bounding box center [132, 112] width 26 height 109
click at [129, 111] on p "Average" at bounding box center [135, 107] width 19 height 8
click at [123, 111] on input "Average" at bounding box center [121, 107] width 5 height 8
radio input "true"
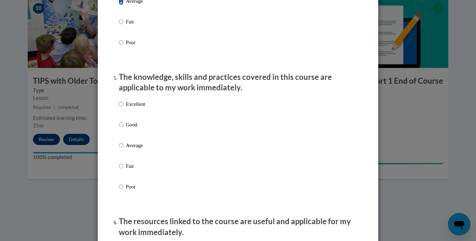
scroll to position [583, 0]
click at [130, 128] on p "Good" at bounding box center [135, 124] width 19 height 8
click at [123, 128] on input "Good" at bounding box center [121, 124] width 5 height 8
radio input "true"
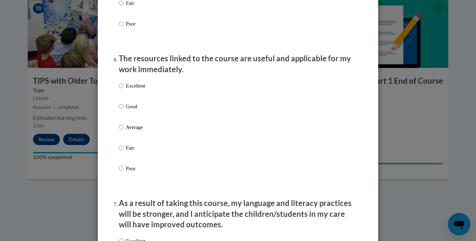
click at [130, 131] on p "Average" at bounding box center [135, 127] width 19 height 8
click at [123, 131] on input "Average" at bounding box center [121, 127] width 5 height 8
radio input "true"
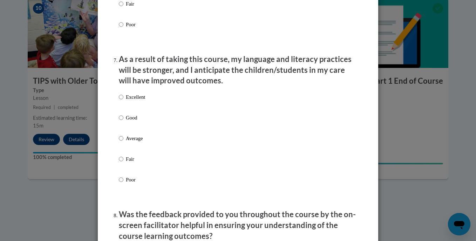
scroll to position [890, 0]
click at [129, 142] on p "Average" at bounding box center [135, 138] width 19 height 8
click at [123, 142] on input "Average" at bounding box center [121, 138] width 5 height 8
radio input "true"
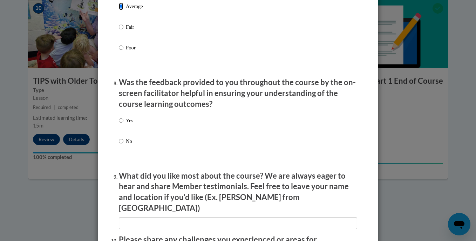
scroll to position [1022, 0]
click at [126, 124] on p "Yes" at bounding box center [129, 120] width 7 height 8
click at [123, 124] on input "Yes" at bounding box center [121, 120] width 5 height 8
radio input "true"
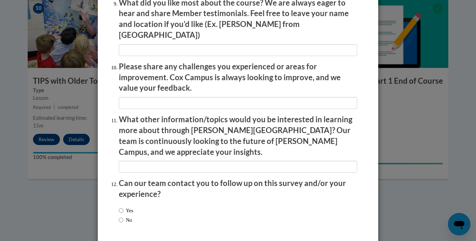
scroll to position [1204, 0]
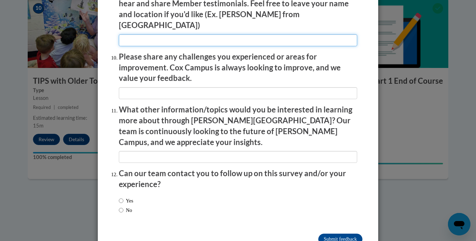
click at [148, 37] on input "textbox" at bounding box center [238, 40] width 238 height 12
type input "options given"
type input "nA"
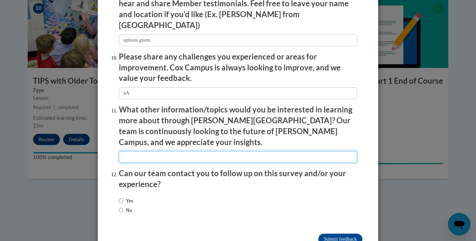
type input "na"
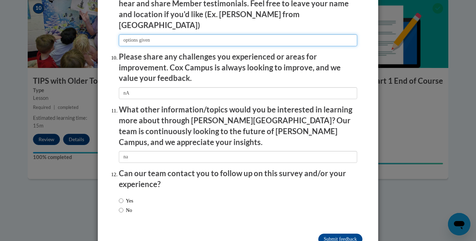
scroll to position [1214, 0]
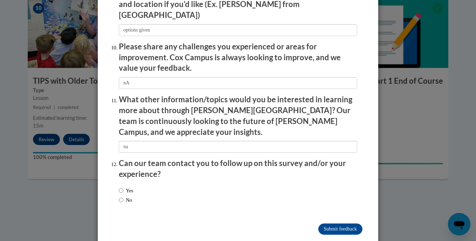
click at [129, 196] on label "No" at bounding box center [125, 200] width 13 height 8
click at [123, 196] on input "No" at bounding box center [121, 200] width 5 height 8
radio input "true"
click at [323, 223] on input "Submit feedback" at bounding box center [340, 228] width 44 height 11
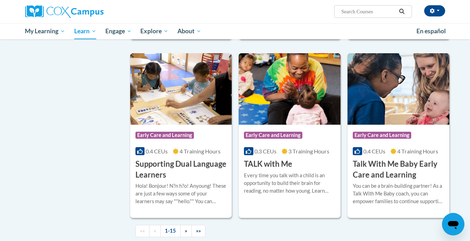
scroll to position [931, 0]
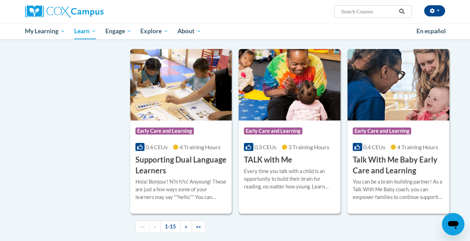
click at [265, 185] on div "Every time you talk with a child is an opportunity to build their brain for rea…" at bounding box center [289, 178] width 91 height 23
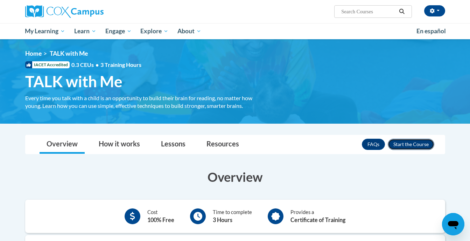
click at [411, 143] on button "Enroll" at bounding box center [411, 144] width 47 height 11
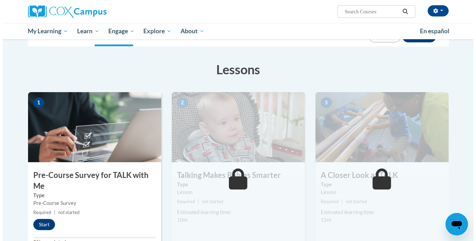
scroll to position [144, 0]
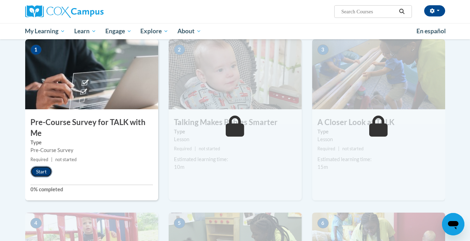
click at [41, 168] on button "Start" at bounding box center [41, 171] width 22 height 11
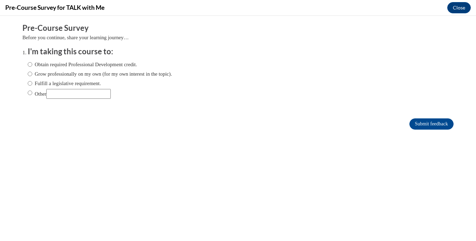
scroll to position [0, 0]
click at [64, 63] on label "Obtain required Professional Development credit." at bounding box center [82, 65] width 109 height 8
click at [32, 63] on input "Obtain required Professional Development credit." at bounding box center [30, 65] width 5 height 8
radio input "true"
click at [414, 119] on input "Submit feedback" at bounding box center [431, 123] width 44 height 11
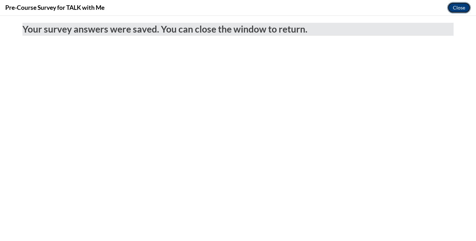
click at [464, 6] on button "Close" at bounding box center [458, 7] width 23 height 11
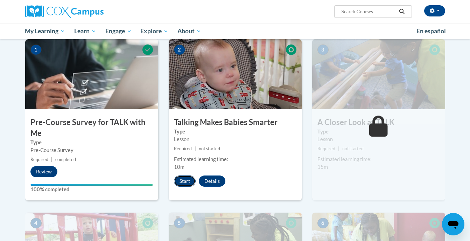
click at [183, 179] on button "Start" at bounding box center [185, 180] width 22 height 11
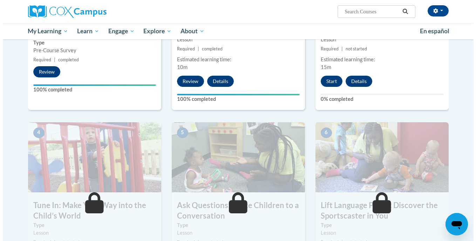
scroll to position [244, 0]
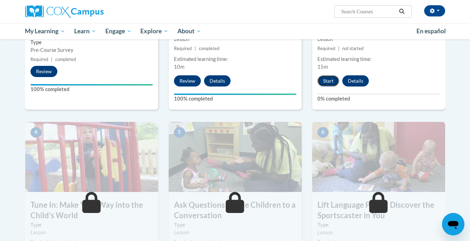
click at [335, 83] on button "Start" at bounding box center [329, 80] width 22 height 11
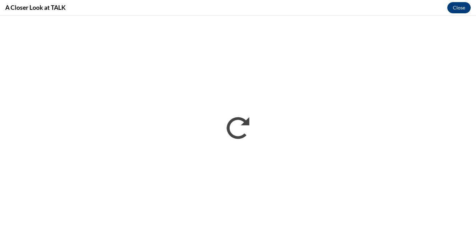
scroll to position [0, 0]
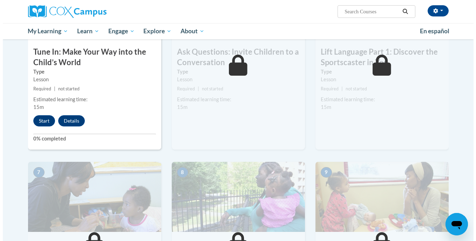
scroll to position [398, 0]
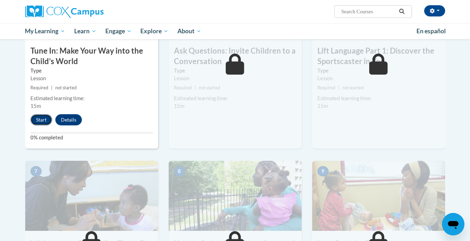
click at [43, 118] on button "Start" at bounding box center [41, 119] width 22 height 11
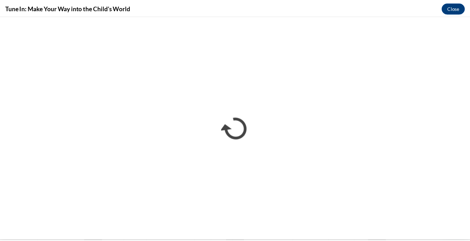
scroll to position [0, 0]
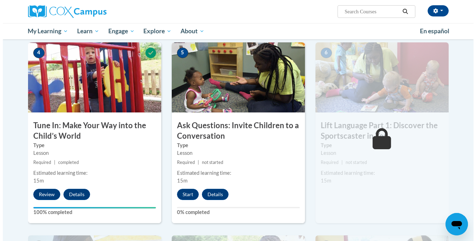
scroll to position [324, 0]
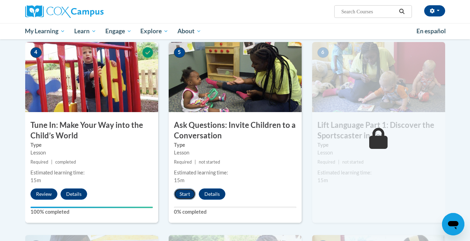
click at [187, 189] on button "Start" at bounding box center [185, 193] width 22 height 11
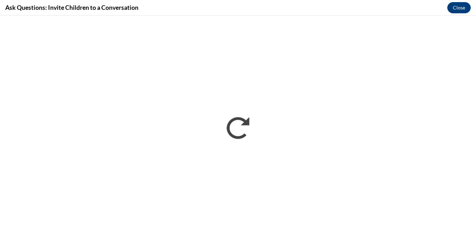
scroll to position [0, 0]
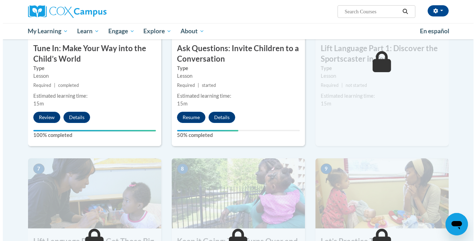
scroll to position [401, 0]
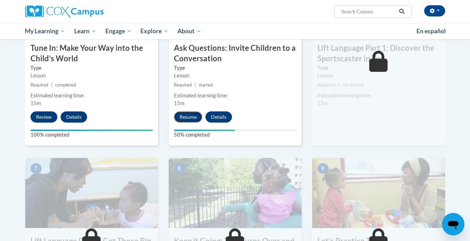
click at [199, 112] on button "Resume" at bounding box center [188, 116] width 28 height 11
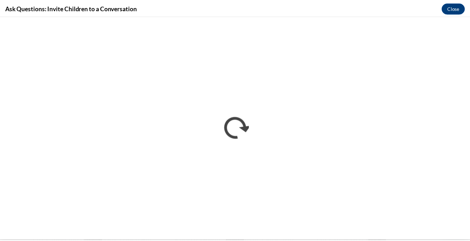
scroll to position [0, 0]
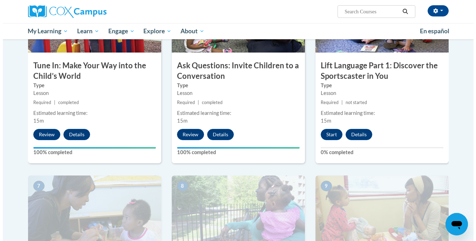
scroll to position [384, 0]
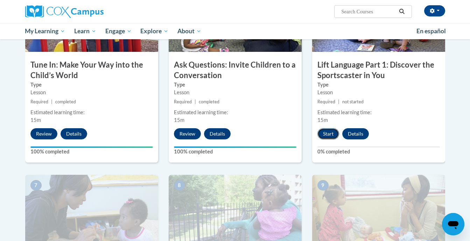
click at [329, 137] on button "Start" at bounding box center [329, 133] width 22 height 11
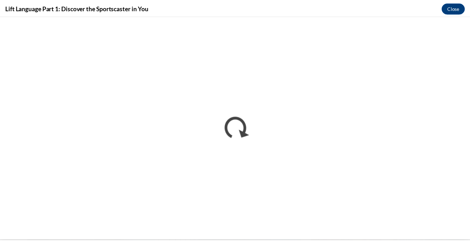
scroll to position [0, 0]
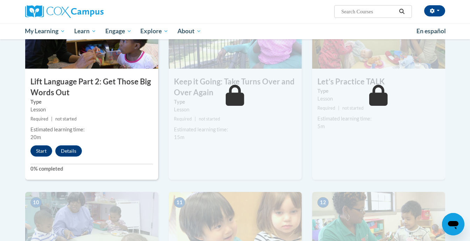
scroll to position [569, 0]
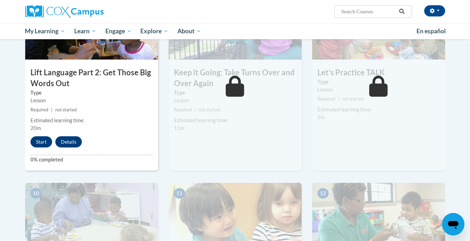
click at [425, 88] on div "Lesson" at bounding box center [379, 90] width 123 height 8
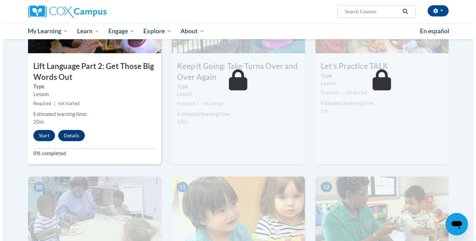
scroll to position [577, 0]
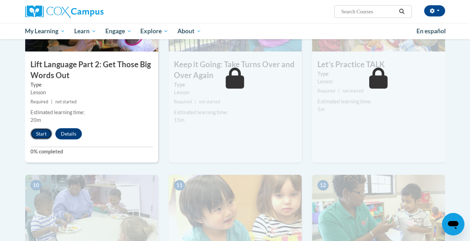
click at [35, 131] on button "Start" at bounding box center [41, 133] width 22 height 11
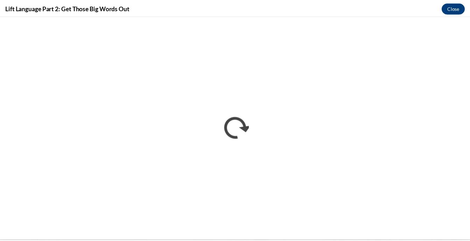
scroll to position [0, 0]
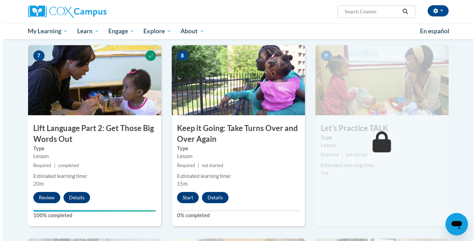
scroll to position [514, 0]
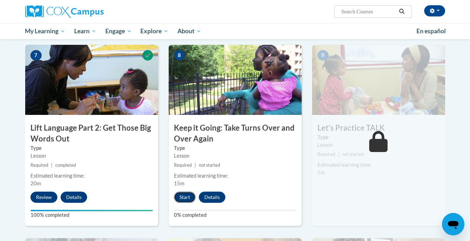
click at [191, 195] on button "Start" at bounding box center [185, 197] width 22 height 11
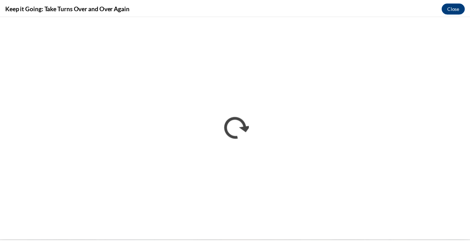
scroll to position [0, 0]
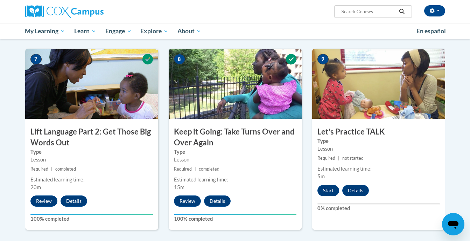
scroll to position [509, 0]
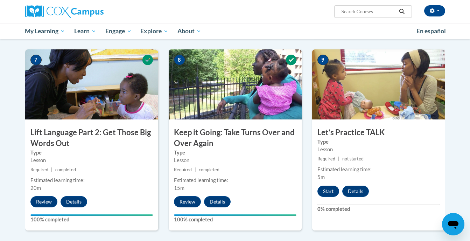
click at [348, 149] on div "Lesson" at bounding box center [379, 150] width 123 height 8
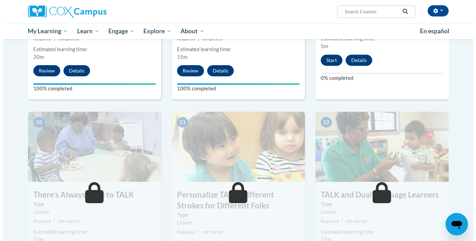
scroll to position [641, 0]
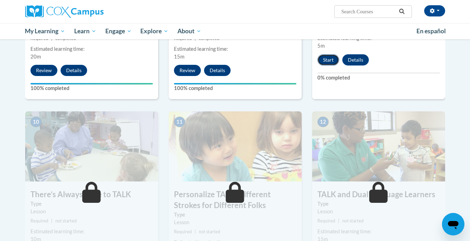
click at [331, 57] on button "Start" at bounding box center [329, 59] width 22 height 11
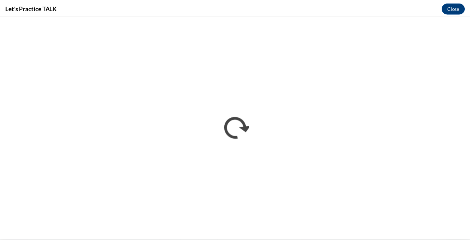
scroll to position [0, 0]
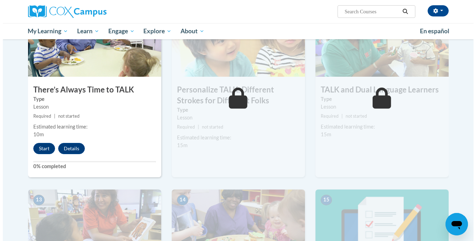
scroll to position [807, 0]
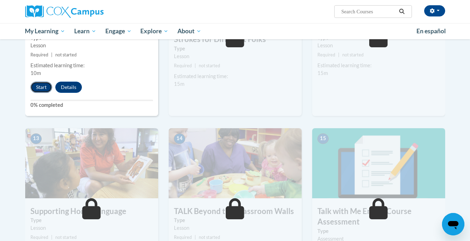
click at [36, 82] on button "Start" at bounding box center [41, 87] width 22 height 11
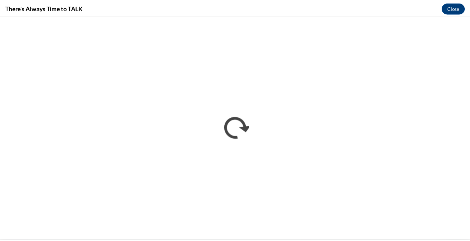
scroll to position [0, 0]
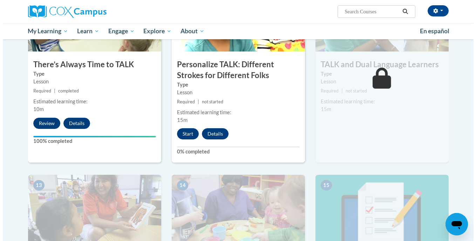
scroll to position [771, 0]
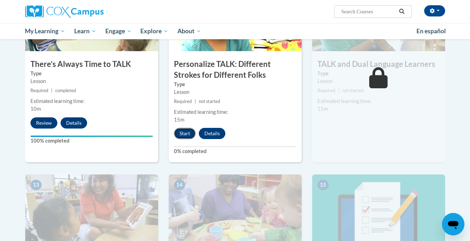
click at [175, 129] on button "Start" at bounding box center [185, 133] width 22 height 11
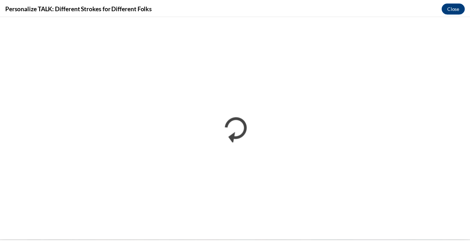
scroll to position [0, 0]
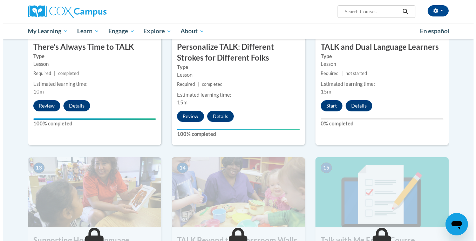
scroll to position [777, 0]
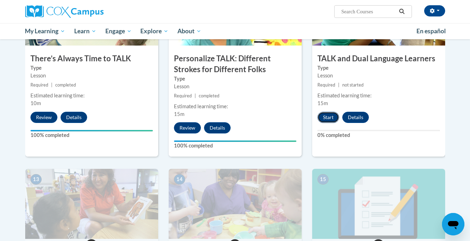
click at [327, 118] on button "Start" at bounding box center [329, 117] width 22 height 11
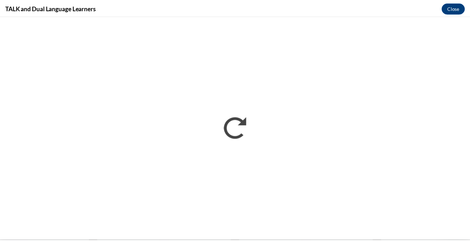
scroll to position [0, 0]
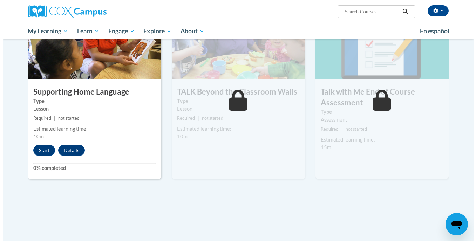
scroll to position [936, 0]
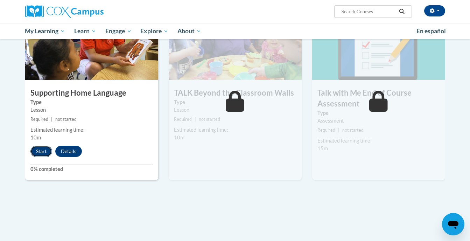
click at [44, 152] on button "Start" at bounding box center [41, 151] width 22 height 11
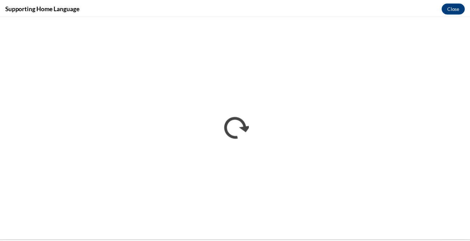
scroll to position [0, 0]
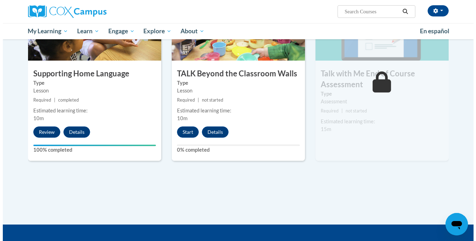
scroll to position [949, 0]
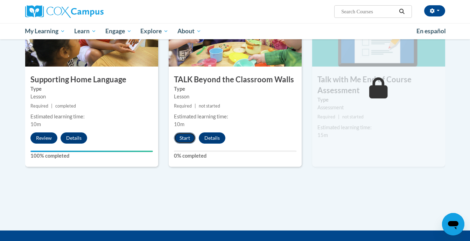
click at [184, 141] on button "Start" at bounding box center [185, 137] width 22 height 11
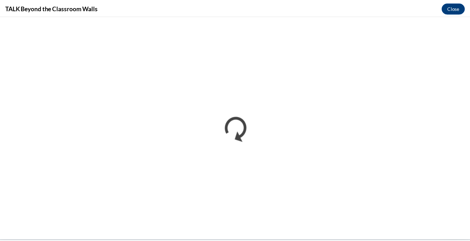
scroll to position [0, 0]
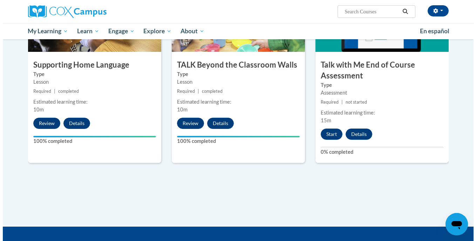
scroll to position [964, 0]
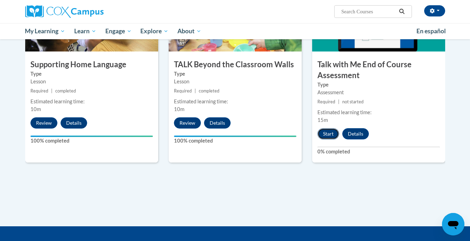
click at [324, 129] on button "Start" at bounding box center [329, 133] width 22 height 11
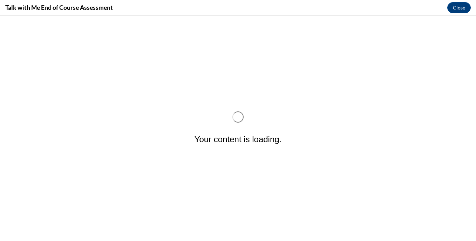
scroll to position [0, 0]
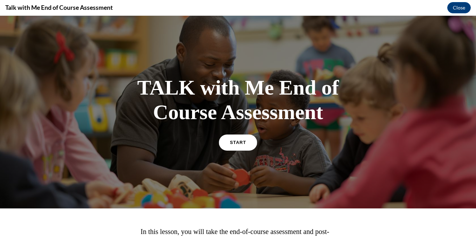
click at [234, 150] on div "START" at bounding box center [238, 145] width 36 height 21
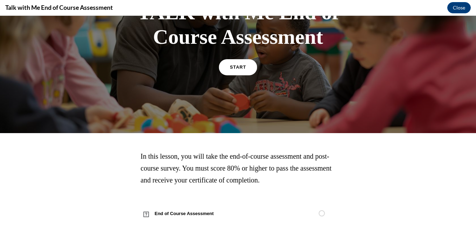
click at [241, 70] on link "START" at bounding box center [238, 67] width 38 height 16
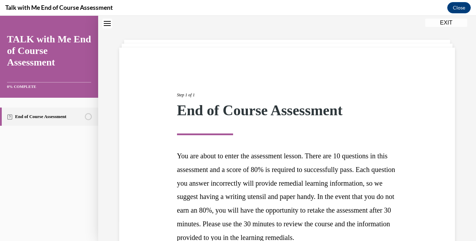
scroll to position [109, 0]
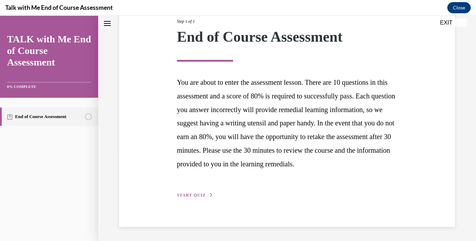
click at [185, 199] on div "Step 1 of 1 End of Course Assessment You are about to enter the assessment less…" at bounding box center [287, 100] width 336 height 253
click at [186, 194] on span "START QUIZ" at bounding box center [191, 195] width 29 height 5
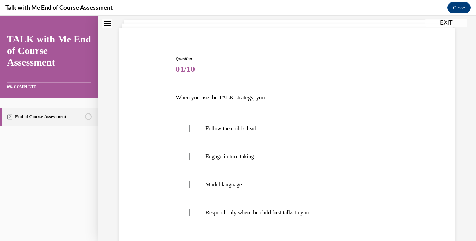
scroll to position [114, 0]
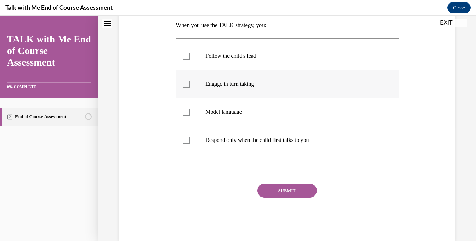
click at [201, 83] on label "Engage in turn taking" at bounding box center [286, 84] width 222 height 28
click at [190, 83] on input "Engage in turn taking" at bounding box center [185, 84] width 7 height 7
checkbox input "true"
click at [200, 114] on label "Model language" at bounding box center [286, 112] width 222 height 28
click at [190, 114] on input "Model language" at bounding box center [185, 112] width 7 height 7
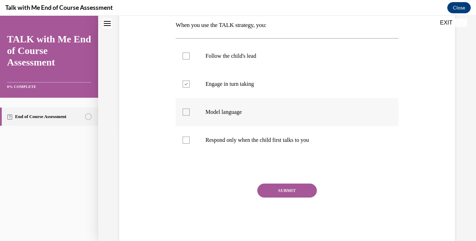
checkbox input "true"
click at [212, 55] on p "Follow the child's lead" at bounding box center [292, 56] width 175 height 7
click at [190, 55] on input "Follow the child's lead" at bounding box center [185, 56] width 7 height 7
checkbox input "true"
click at [267, 187] on button "SUBMIT" at bounding box center [287, 191] width 60 height 14
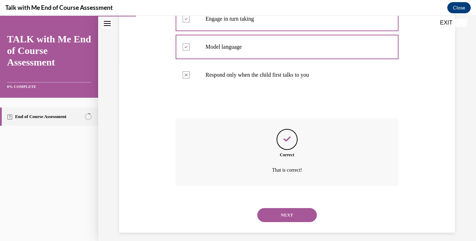
scroll to position [185, 0]
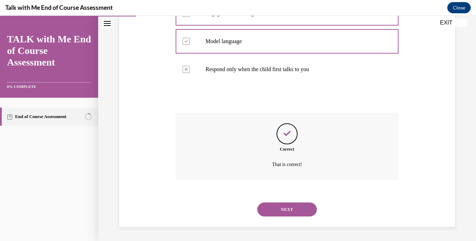
click at [274, 212] on button "NEXT" at bounding box center [287, 209] width 60 height 14
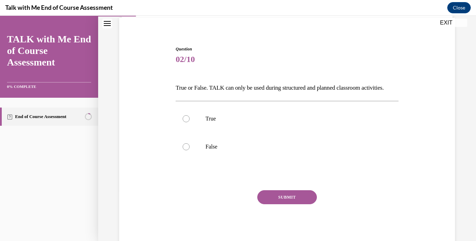
scroll to position [51, 0]
click at [217, 155] on label "False" at bounding box center [286, 147] width 222 height 28
click at [190, 151] on input "False" at bounding box center [185, 147] width 7 height 7
radio input "true"
click at [270, 205] on button "SUBMIT" at bounding box center [287, 198] width 60 height 14
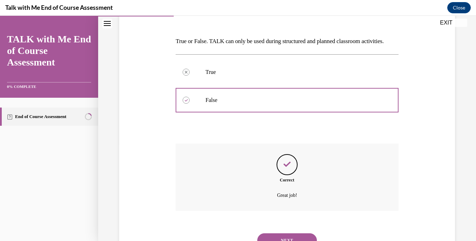
scroll to position [141, 0]
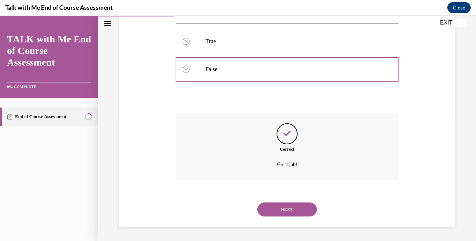
click at [274, 212] on button "NEXT" at bounding box center [287, 209] width 60 height 14
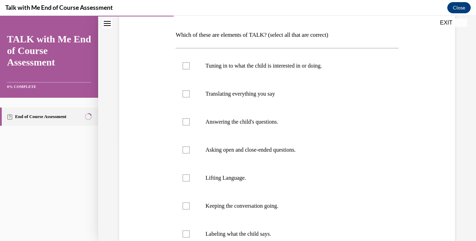
scroll to position [105, 0]
click at [284, 69] on p "Tuning in to what the child is interested in or doing." at bounding box center [292, 65] width 175 height 7
click at [190, 69] on input "Tuning in to what the child is interested in or doing." at bounding box center [185, 65] width 7 height 7
checkbox input "true"
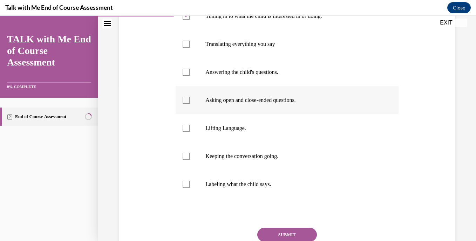
scroll to position [154, 0]
click at [275, 103] on label "Asking open and close-ended questions." at bounding box center [286, 100] width 222 height 28
click at [190, 103] on input "Asking open and close-ended questions." at bounding box center [185, 99] width 7 height 7
checkbox input "true"
click at [267, 124] on label "Lifting Language." at bounding box center [286, 128] width 222 height 28
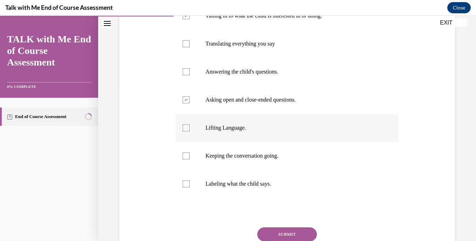
click at [190, 124] on input "Lifting Language." at bounding box center [185, 127] width 7 height 7
checkbox input "true"
click at [260, 150] on label "Keeping the conversation going." at bounding box center [286, 156] width 222 height 28
click at [190, 152] on input "Keeping the conversation going." at bounding box center [185, 155] width 7 height 7
checkbox input "true"
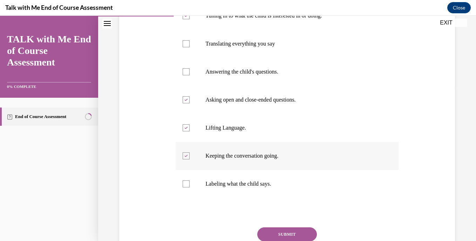
scroll to position [212, 0]
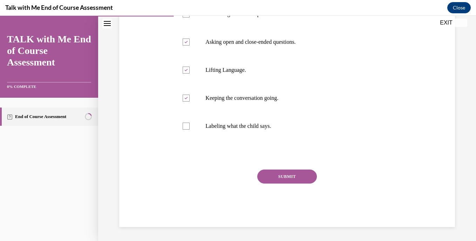
click at [274, 179] on button "SUBMIT" at bounding box center [287, 177] width 60 height 14
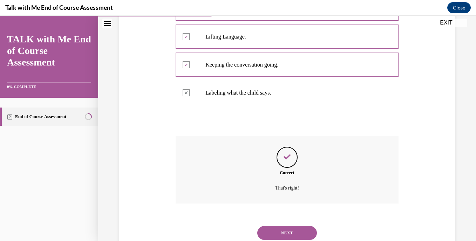
scroll to position [269, 0]
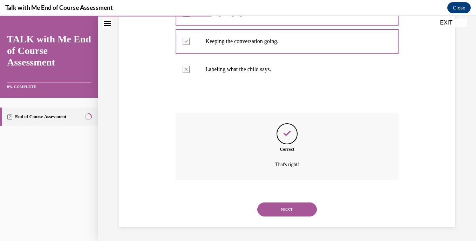
click at [272, 214] on button "NEXT" at bounding box center [287, 209] width 60 height 14
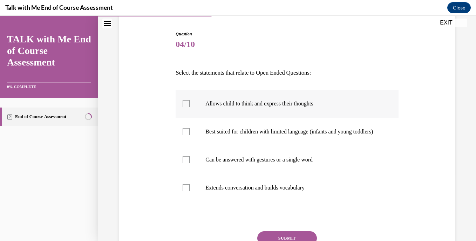
scroll to position [67, 0]
click at [277, 112] on label "Allows child to think and express their thoughts" at bounding box center [286, 104] width 222 height 28
click at [190, 107] on input "Allows child to think and express their thoughts" at bounding box center [185, 103] width 7 height 7
checkbox input "true"
click at [255, 163] on p "Can be answered with gestures or a single word" at bounding box center [292, 159] width 175 height 7
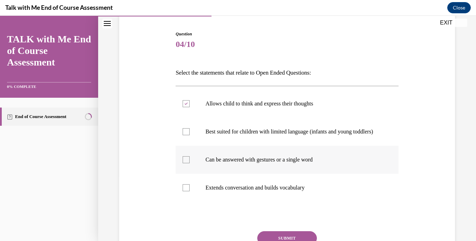
click at [190, 163] on input "Can be answered with gestures or a single word" at bounding box center [185, 159] width 7 height 7
checkbox input "true"
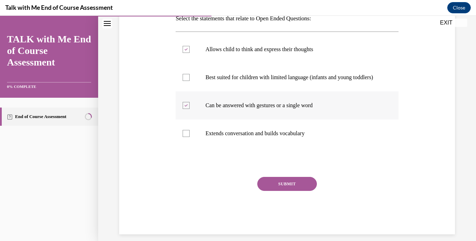
scroll to position [121, 0]
click at [256, 144] on label "Extends conversation and builds vocabulary" at bounding box center [286, 133] width 222 height 28
click at [190, 137] on input "Extends conversation and builds vocabulary" at bounding box center [185, 133] width 7 height 7
checkbox input "true"
click at [267, 191] on button "SUBMIT" at bounding box center [287, 184] width 60 height 14
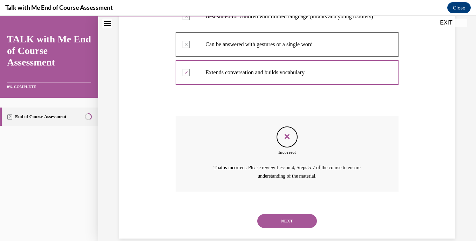
scroll to position [200, 0]
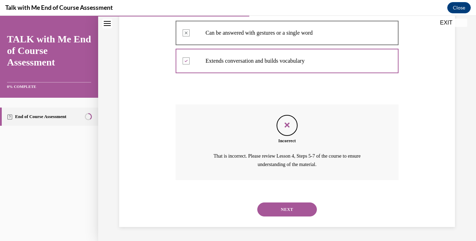
click at [267, 197] on div "NEXT" at bounding box center [286, 209] width 222 height 28
click at [269, 208] on button "NEXT" at bounding box center [287, 209] width 60 height 14
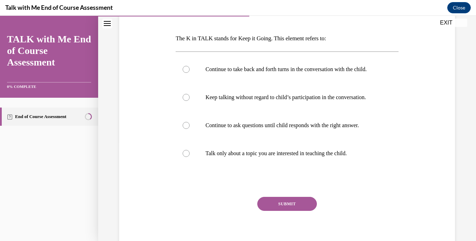
scroll to position [101, 0]
click at [273, 101] on p "Keep talking without regard to child’s participation in the conversation." at bounding box center [292, 97] width 175 height 7
click at [190, 101] on input "Keep talking without regard to child’s participation in the conversation." at bounding box center [185, 97] width 7 height 7
radio input "true"
click at [287, 82] on label "Continue to take back and forth turns in the conversation with the child." at bounding box center [286, 70] width 222 height 28
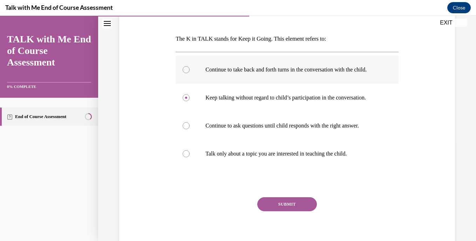
click at [190, 73] on input "Continue to take back and forth turns in the conversation with the child." at bounding box center [185, 69] width 7 height 7
radio input "true"
click at [280, 211] on button "SUBMIT" at bounding box center [287, 204] width 60 height 14
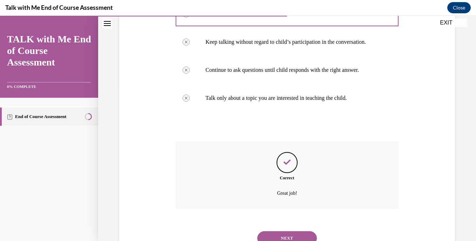
scroll to position [199, 0]
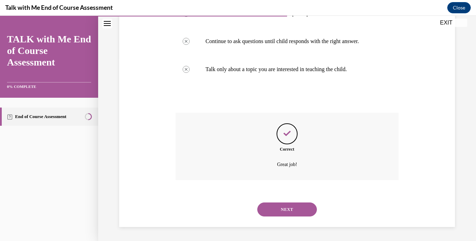
click at [280, 215] on button "NEXT" at bounding box center [287, 209] width 60 height 14
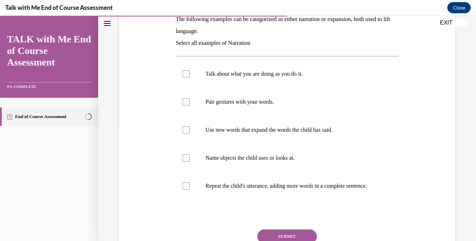
scroll to position [120, 0]
click at [285, 81] on label "Talk about what you are doing as you do it." at bounding box center [286, 74] width 222 height 28
click at [190, 77] on input "Talk about what you are doing as you do it." at bounding box center [185, 73] width 7 height 7
checkbox input "true"
click at [271, 96] on label "Pair gestures with your words." at bounding box center [286, 102] width 222 height 28
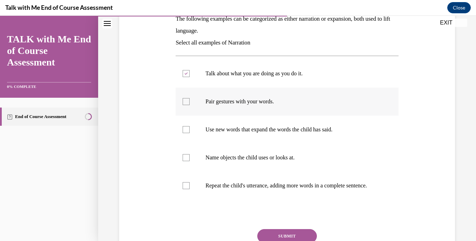
click at [190, 98] on input "Pair gestures with your words." at bounding box center [185, 101] width 7 height 7
checkbox input "true"
click at [251, 159] on p "Name objects the child uses or looks at." at bounding box center [292, 157] width 175 height 7
click at [190, 159] on input "Name objects the child uses or looks at." at bounding box center [185, 157] width 7 height 7
checkbox input "true"
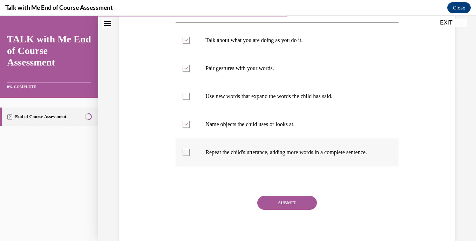
scroll to position [155, 0]
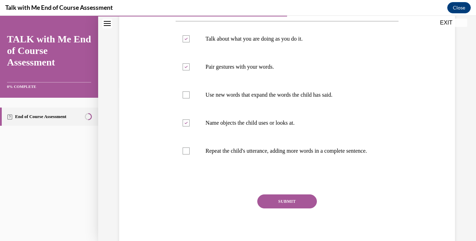
click at [268, 208] on button "SUBMIT" at bounding box center [287, 201] width 60 height 14
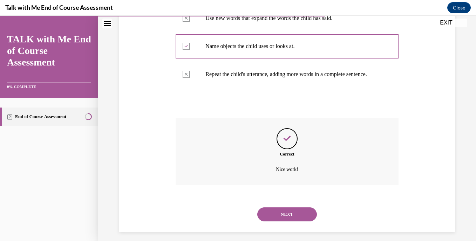
scroll to position [244, 0]
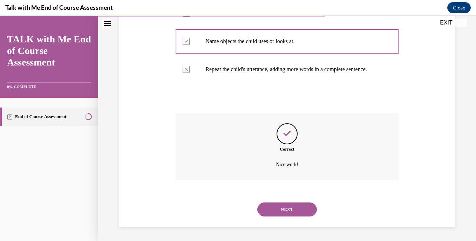
click at [268, 212] on button "NEXT" at bounding box center [287, 209] width 60 height 14
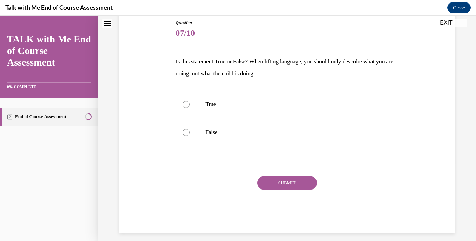
scroll to position [84, 0]
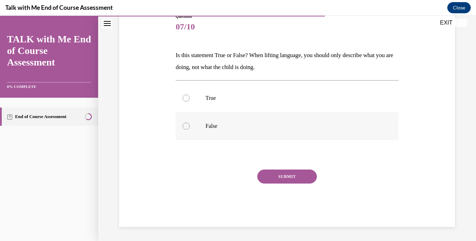
click at [244, 122] on label "False" at bounding box center [286, 126] width 222 height 28
click at [190, 123] on input "False" at bounding box center [185, 126] width 7 height 7
radio input "true"
click at [282, 171] on button "SUBMIT" at bounding box center [287, 177] width 60 height 14
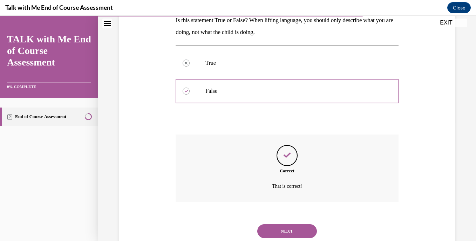
scroll to position [141, 0]
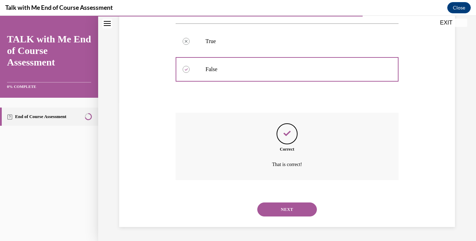
click at [285, 207] on button "NEXT" at bounding box center [287, 209] width 60 height 14
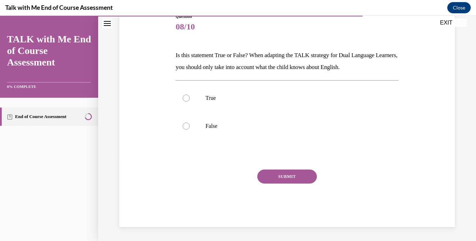
scroll to position [78, 0]
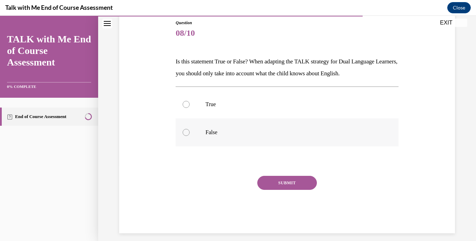
click at [264, 131] on p "False" at bounding box center [292, 132] width 175 height 7
click at [190, 131] on input "False" at bounding box center [185, 132] width 7 height 7
radio input "true"
click at [275, 179] on button "SUBMIT" at bounding box center [287, 183] width 60 height 14
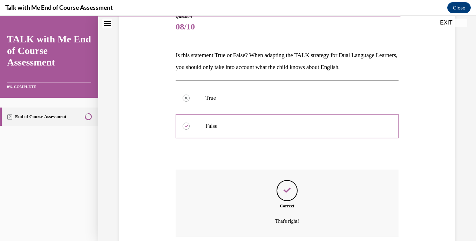
scroll to position [141, 0]
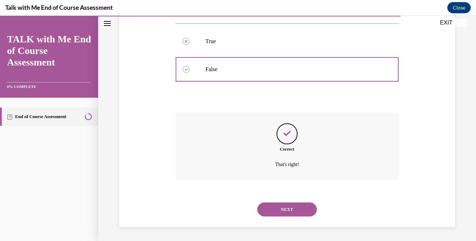
click at [275, 214] on button "NEXT" at bounding box center [287, 209] width 60 height 14
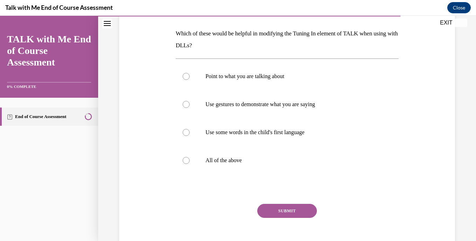
scroll to position [106, 0]
click at [262, 163] on p "All of the above" at bounding box center [292, 160] width 175 height 7
click at [190, 163] on input "All of the above" at bounding box center [185, 160] width 7 height 7
radio input "true"
click at [275, 209] on button "SUBMIT" at bounding box center [287, 211] width 60 height 14
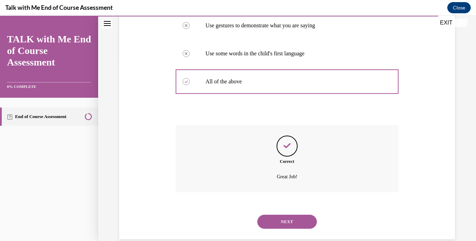
scroll to position [197, 0]
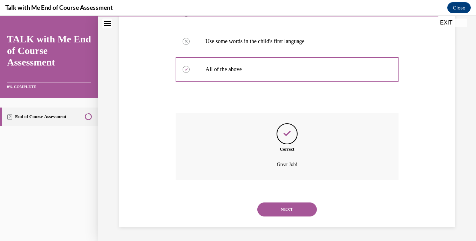
click at [275, 212] on button "NEXT" at bounding box center [287, 209] width 60 height 14
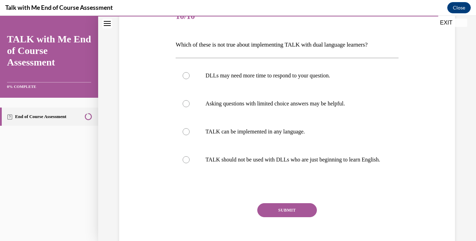
scroll to position [95, 0]
click at [329, 158] on p "TALK should not be used with DLLs who are just beginning to learn English." at bounding box center [292, 159] width 175 height 7
click at [190, 158] on input "TALK should not be used with DLLs who are just beginning to learn English." at bounding box center [185, 159] width 7 height 7
radio input "true"
click at [293, 217] on button "SUBMIT" at bounding box center [287, 210] width 60 height 14
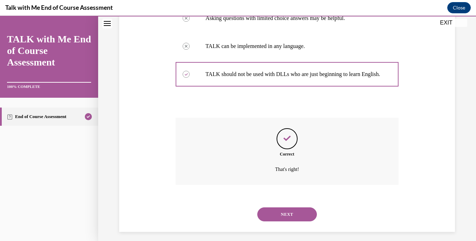
scroll to position [192, 0]
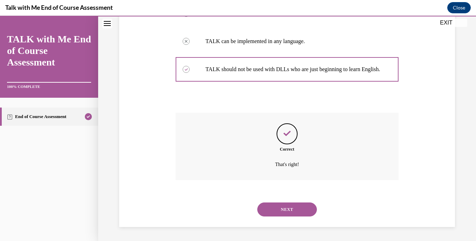
click at [291, 211] on button "NEXT" at bounding box center [287, 209] width 60 height 14
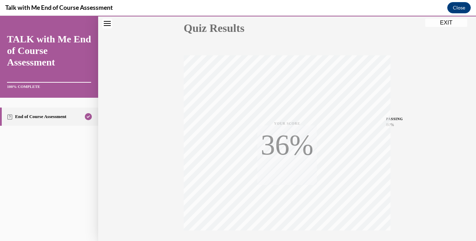
scroll to position [134, 0]
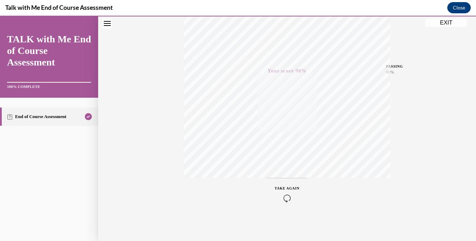
click at [446, 23] on button "EXIT" at bounding box center [446, 23] width 42 height 8
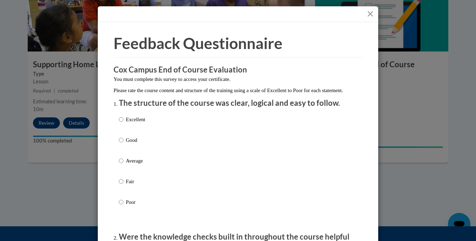
click at [153, 151] on div "Excellent Good Average Fair Poor" at bounding box center [238, 169] width 238 height 114
click at [126, 144] on p "Good" at bounding box center [135, 140] width 19 height 8
click at [123, 144] on input "Good" at bounding box center [121, 140] width 5 height 8
radio input "true"
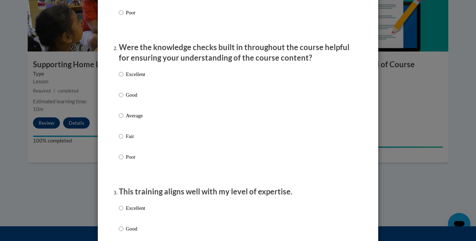
scroll to position [192, 0]
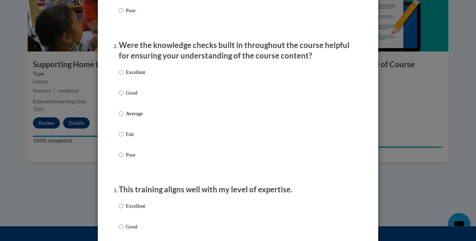
click at [124, 148] on label "Fair" at bounding box center [132, 139] width 26 height 19
click at [123, 138] on input "Fair" at bounding box center [121, 134] width 5 height 8
radio input "true"
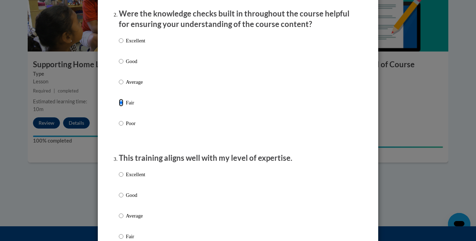
scroll to position [230, 0]
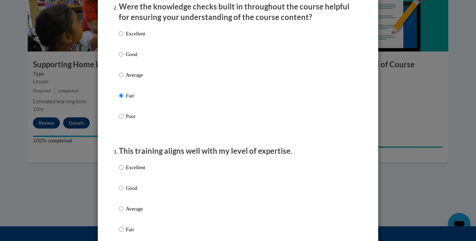
click at [130, 171] on p "Excellent" at bounding box center [135, 168] width 19 height 8
click at [123, 171] on input "Excellent" at bounding box center [121, 168] width 5 height 8
radio input "true"
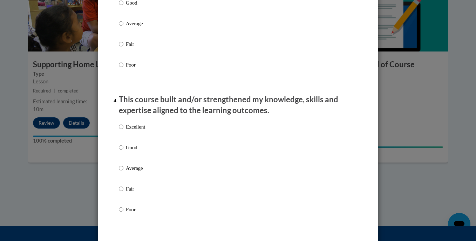
click at [130, 171] on p "Average" at bounding box center [135, 168] width 19 height 8
click at [123, 171] on input "Average" at bounding box center [121, 168] width 5 height 8
radio input "true"
click at [130, 171] on p "Average" at bounding box center [135, 168] width 19 height 8
click at [123, 171] on input "Average" at bounding box center [121, 168] width 5 height 8
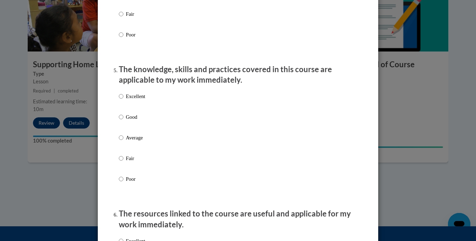
scroll to position [593, 0]
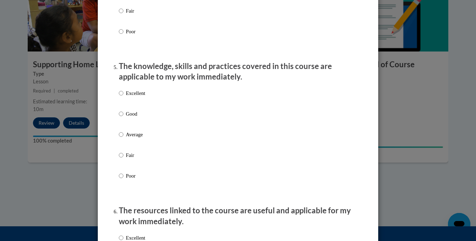
click at [130, 170] on label "Fair" at bounding box center [132, 160] width 26 height 19
click at [123, 159] on input "Fair" at bounding box center [121, 155] width 5 height 8
radio input "true"
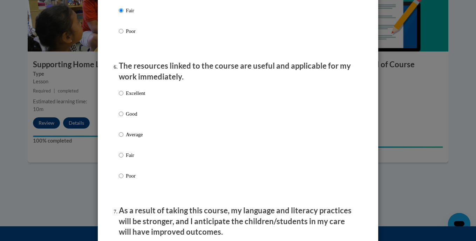
click at [129, 165] on label "Fair" at bounding box center [132, 160] width 26 height 19
click at [123, 159] on input "Fair" at bounding box center [121, 155] width 5 height 8
radio input "true"
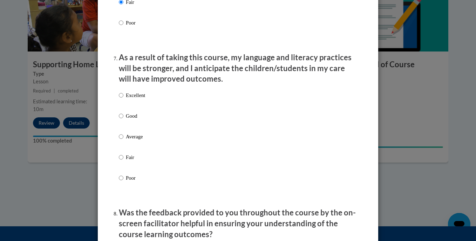
click at [129, 161] on p "Fair" at bounding box center [135, 157] width 19 height 8
click at [123, 161] on input "Fair" at bounding box center [121, 157] width 5 height 8
radio input "true"
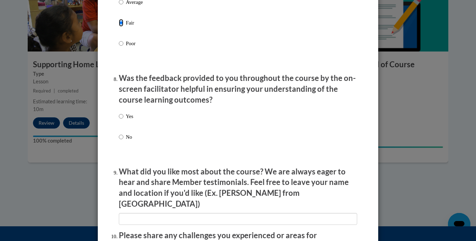
scroll to position [1031, 0]
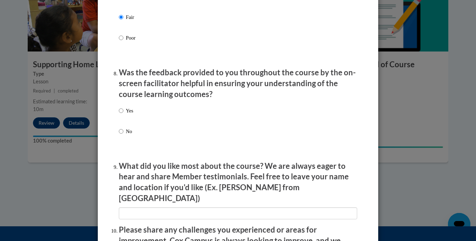
click at [128, 133] on p "No" at bounding box center [129, 132] width 7 height 8
click at [123, 133] on input "No" at bounding box center [121, 132] width 5 height 8
radio input "true"
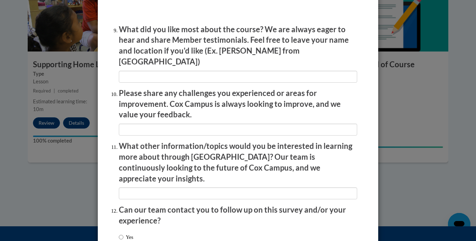
scroll to position [1171, 0]
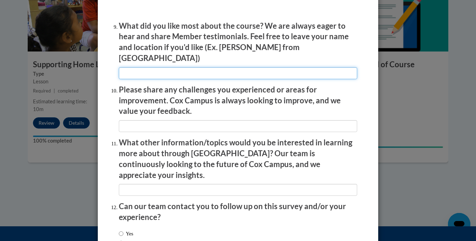
click at [128, 71] on input "textbox" at bounding box center [238, 73] width 238 height 12
type input "options given"
type input "nA"
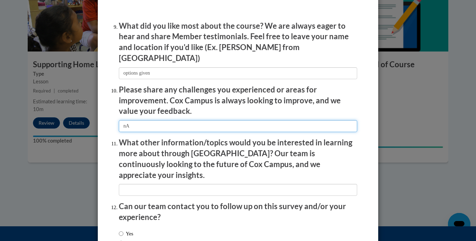
type input "na"
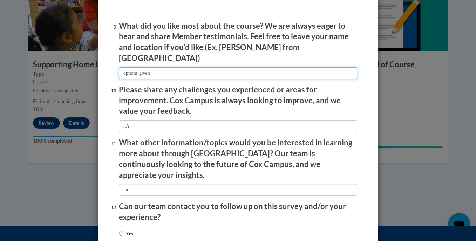
scroll to position [1214, 0]
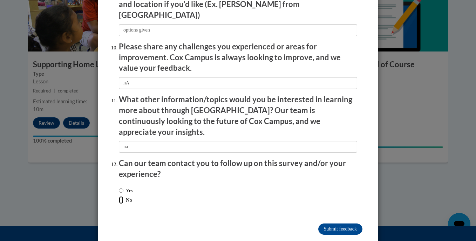
click at [119, 196] on input "No" at bounding box center [121, 200] width 5 height 8
radio input "true"
click at [337, 223] on input "Submit feedback" at bounding box center [340, 228] width 44 height 11
click at [331, 223] on input "Submitting" at bounding box center [340, 228] width 44 height 11
drag, startPoint x: 331, startPoint y: 215, endPoint x: 343, endPoint y: 214, distance: 11.9
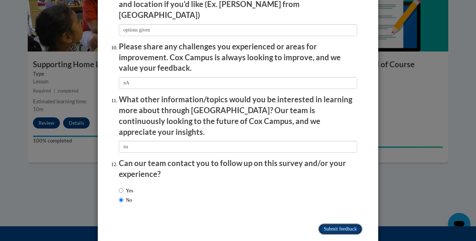
click at [343, 223] on input "Submitting" at bounding box center [340, 228] width 44 height 11
click at [347, 223] on input "Submitting" at bounding box center [340, 228] width 44 height 11
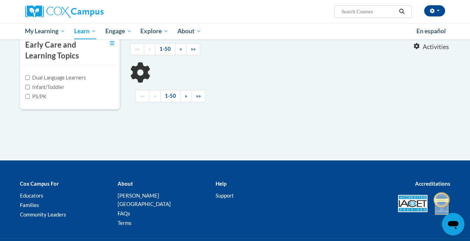
scroll to position [163, 0]
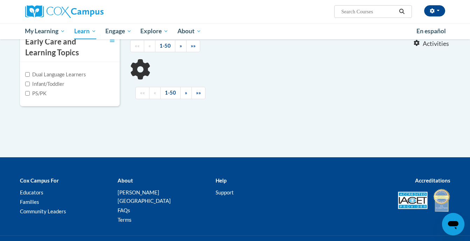
click at [152, 135] on div "It’s never too early to start helping children build stronger, smarter brains. …" at bounding box center [235, 50] width 441 height 216
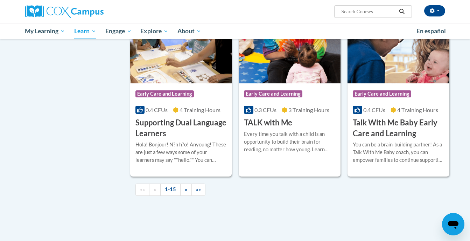
scroll to position [969, 0]
click at [185, 192] on span "»" at bounding box center [186, 189] width 2 height 6
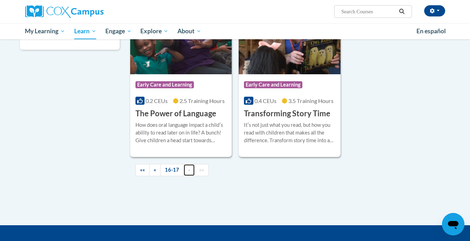
scroll to position [218, 0]
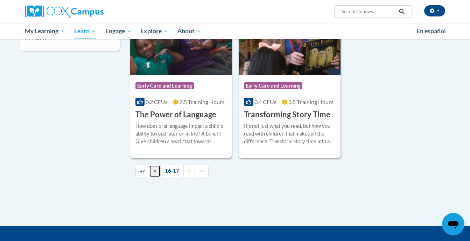
click at [156, 172] on span "«" at bounding box center [155, 171] width 2 height 6
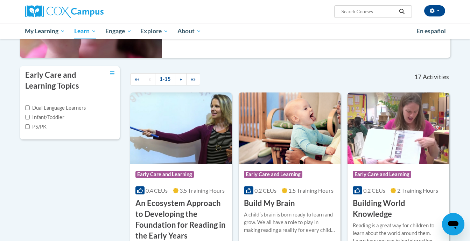
scroll to position [0, 0]
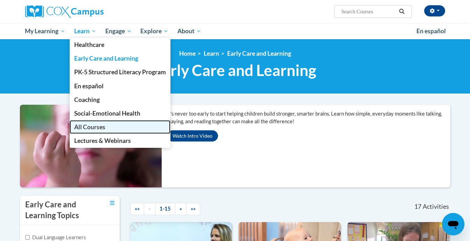
click at [99, 121] on link "All Courses" at bounding box center [120, 127] width 101 height 14
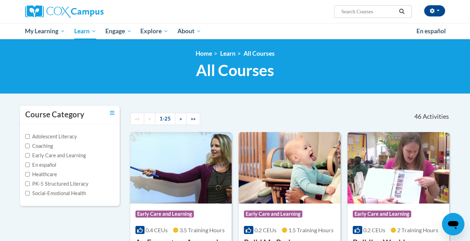
click at [174, 188] on img at bounding box center [181, 167] width 102 height 71
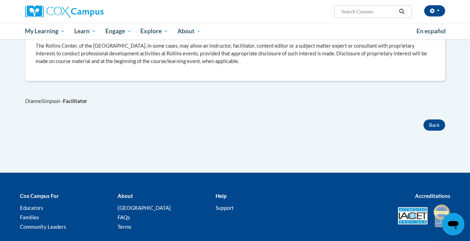
scroll to position [534, 0]
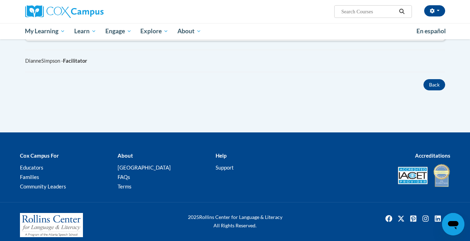
click at [57, 132] on div at bounding box center [235, 136] width 470 height 8
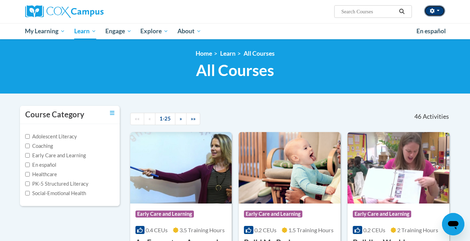
click at [439, 11] on span "button" at bounding box center [438, 10] width 3 height 1
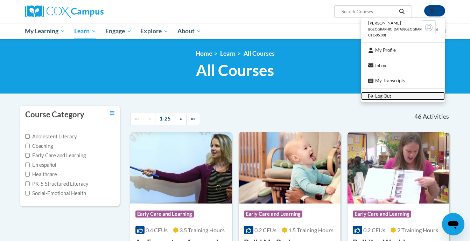
click at [398, 95] on link "Log Out" at bounding box center [403, 96] width 84 height 9
